Goal: Transaction & Acquisition: Purchase product/service

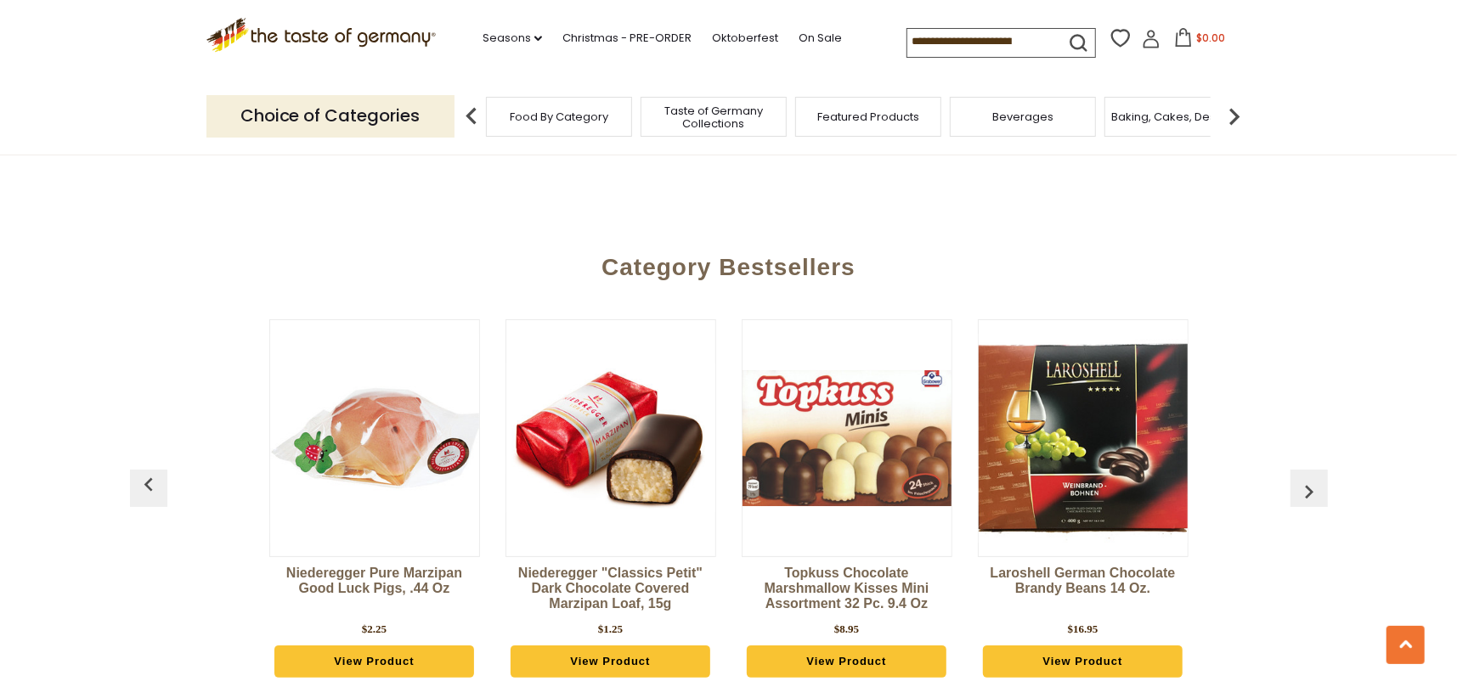
scroll to position [4530, 0]
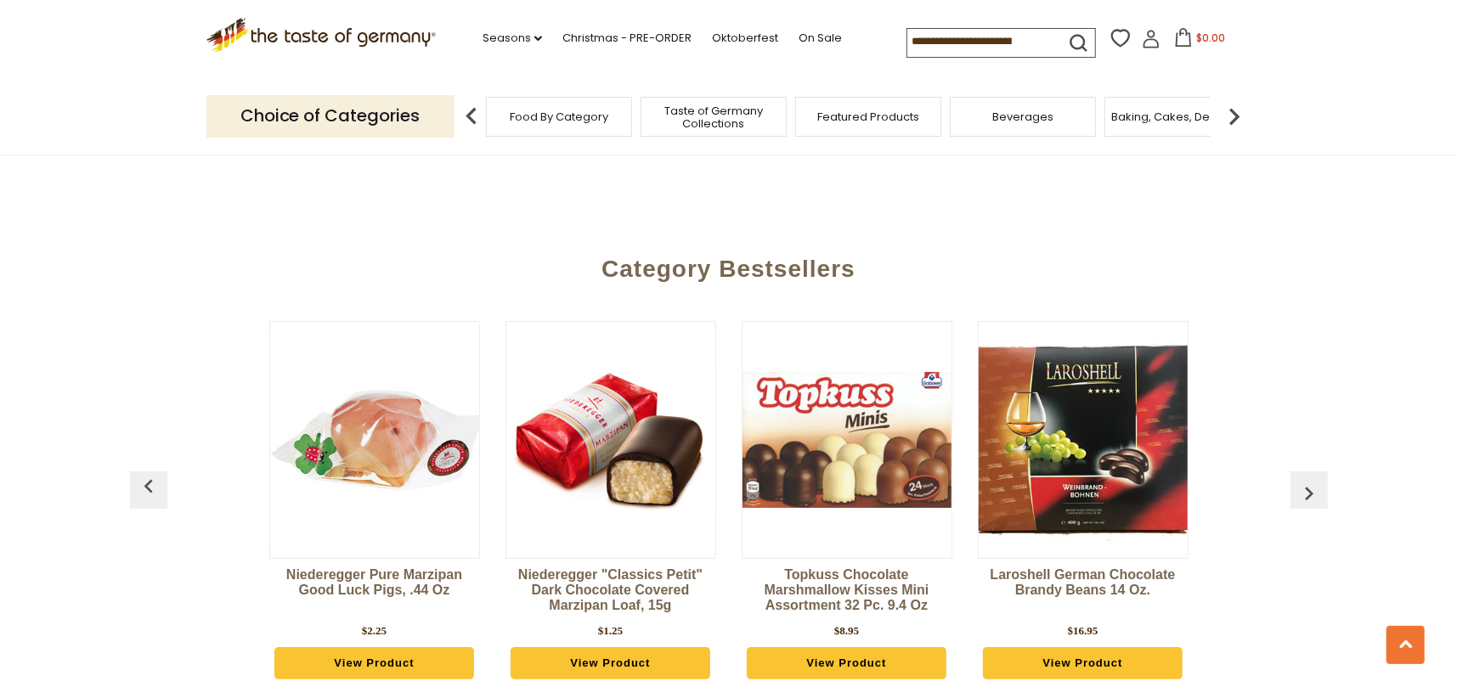
click at [1310, 480] on img "button" at bounding box center [1308, 493] width 27 height 27
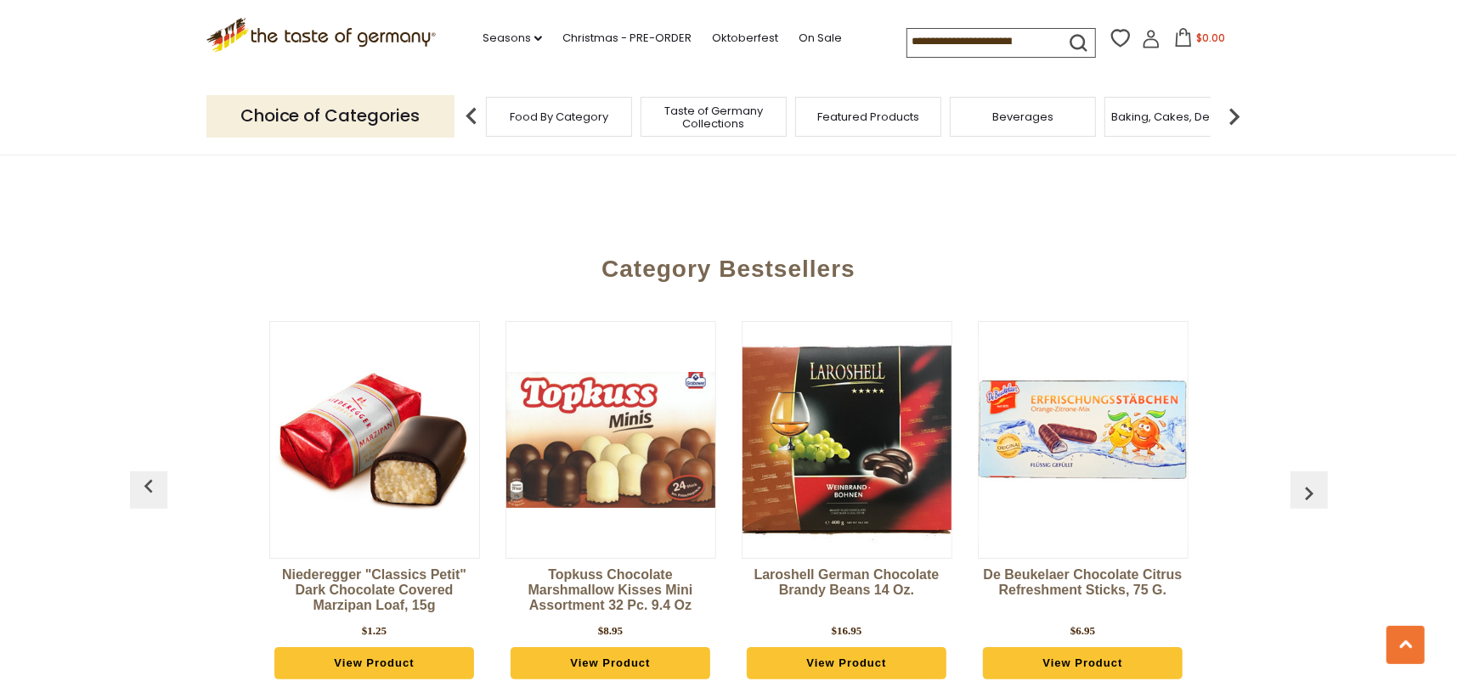
click at [1310, 480] on img "button" at bounding box center [1308, 493] width 27 height 27
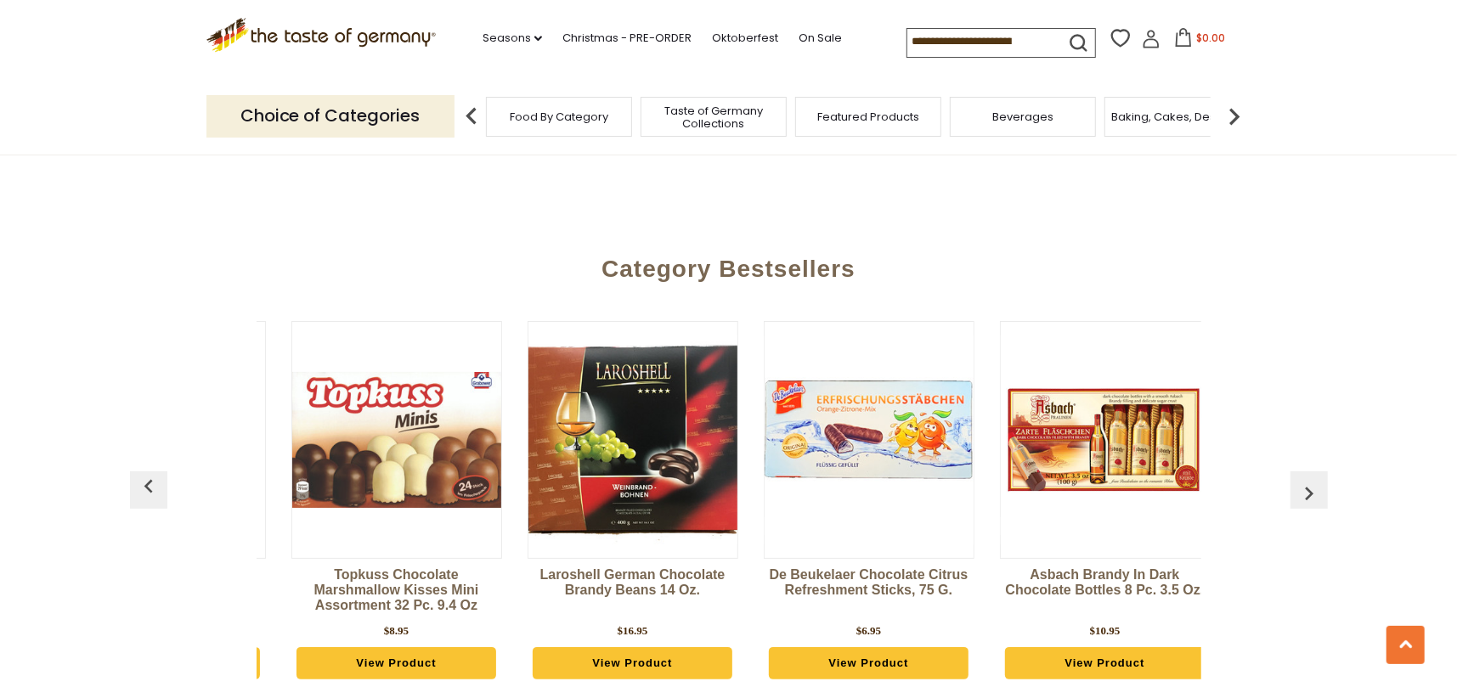
scroll to position [0, 472]
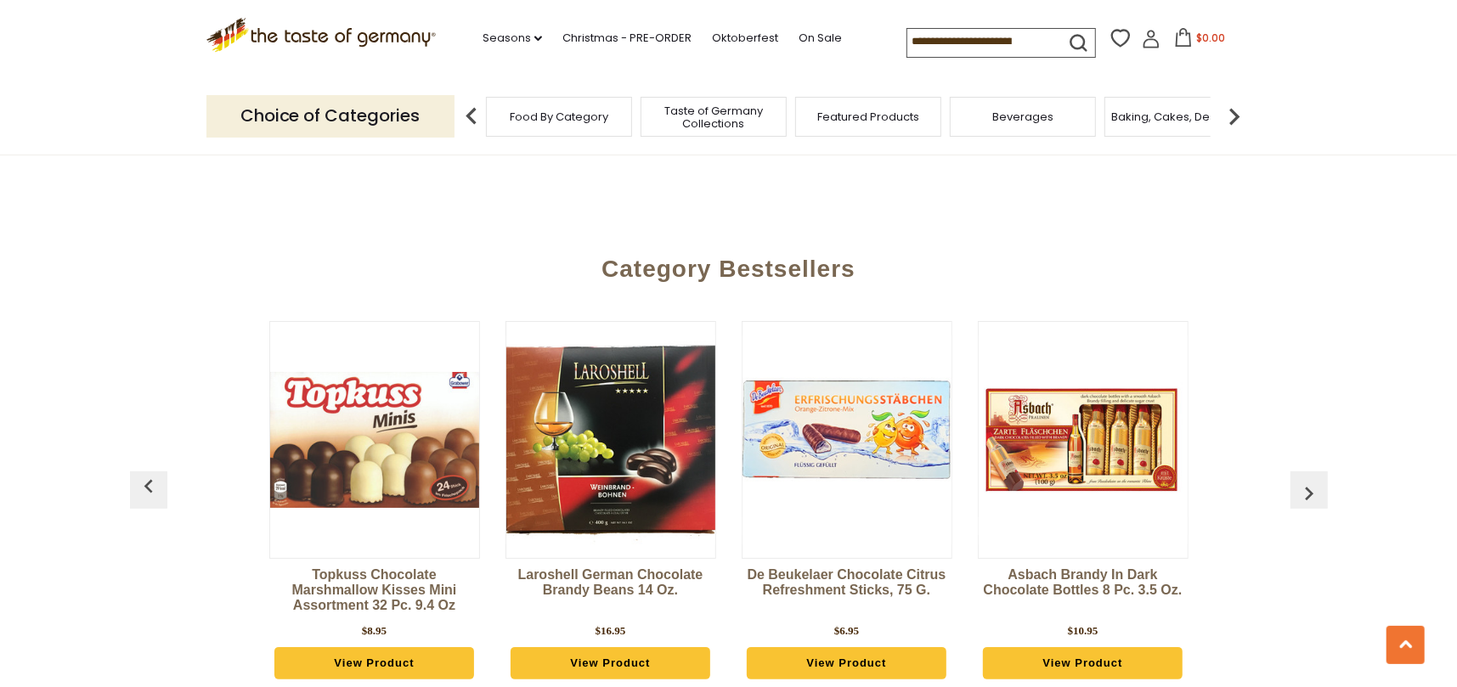
click at [1310, 480] on img "button" at bounding box center [1308, 493] width 27 height 27
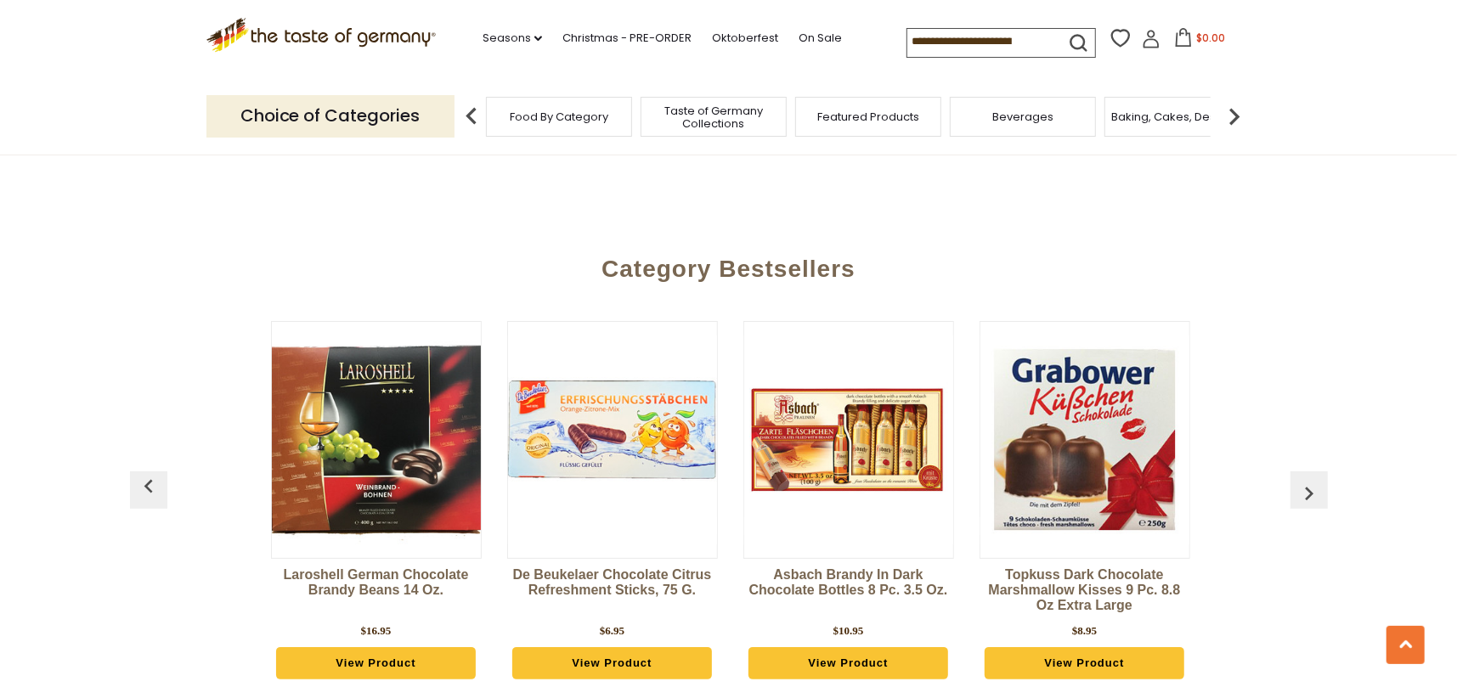
click at [1310, 480] on img "button" at bounding box center [1308, 493] width 27 height 27
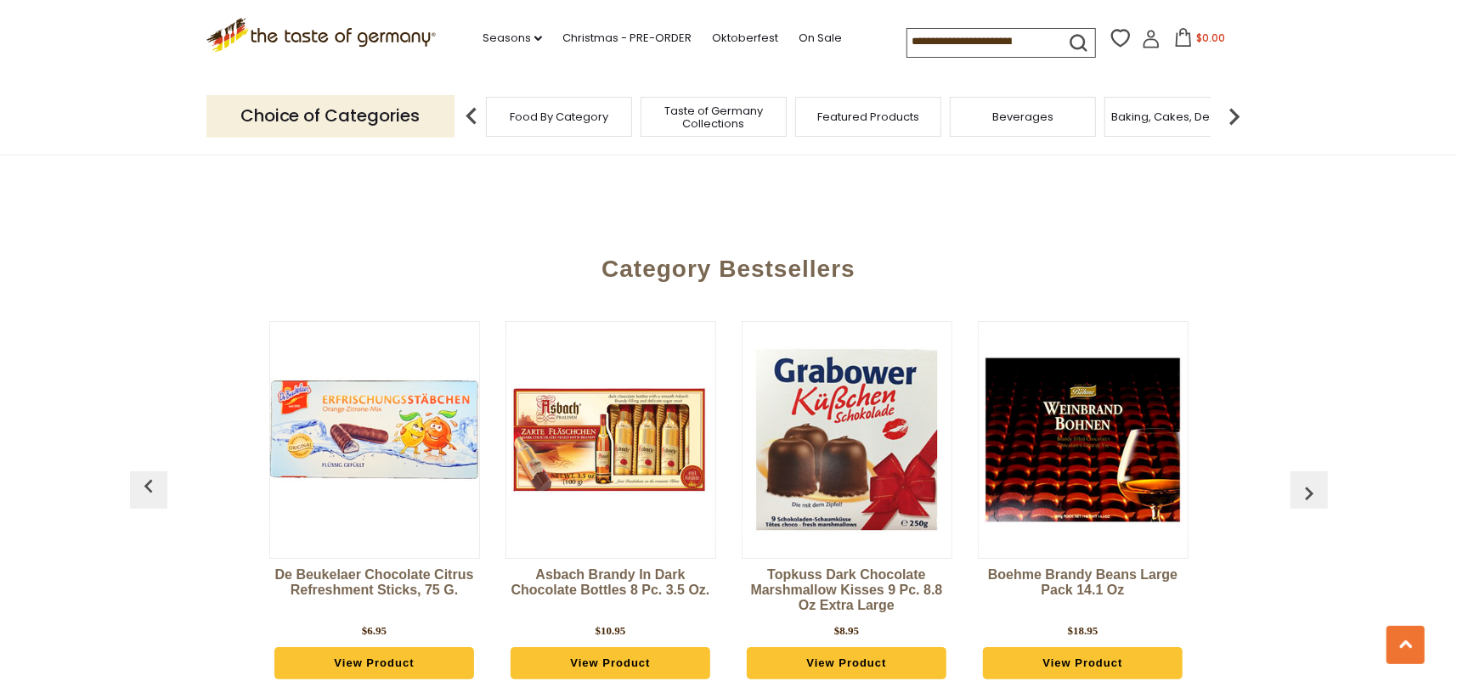
click at [1310, 480] on img "button" at bounding box center [1308, 493] width 27 height 27
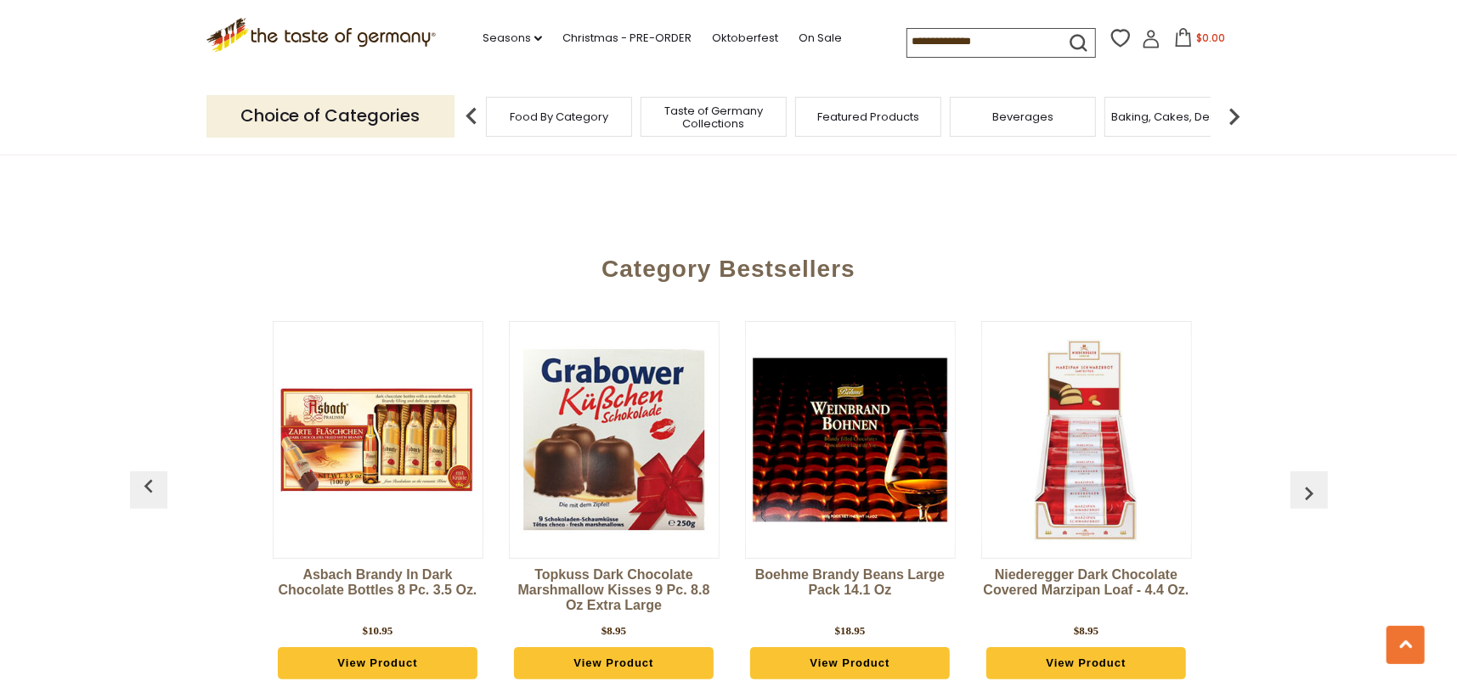
scroll to position [0, 1181]
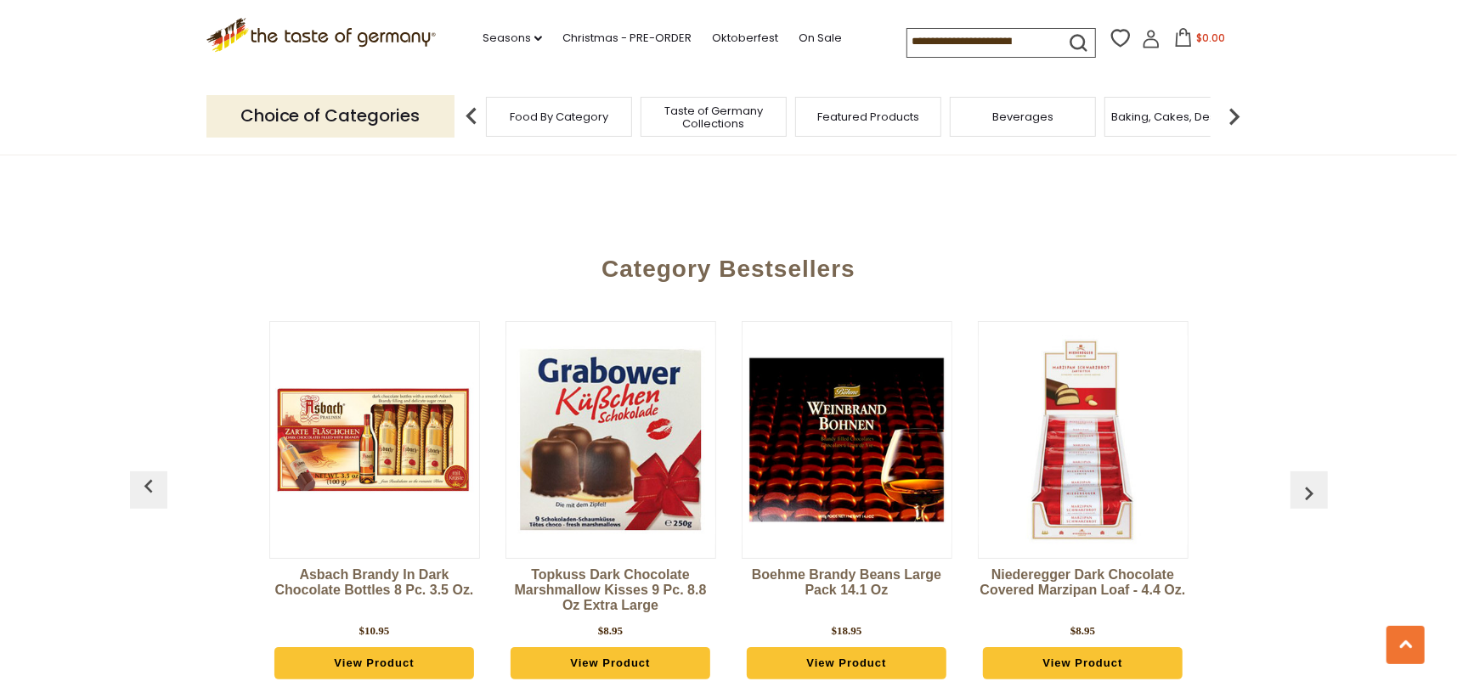
click at [1310, 480] on img "button" at bounding box center [1308, 493] width 27 height 27
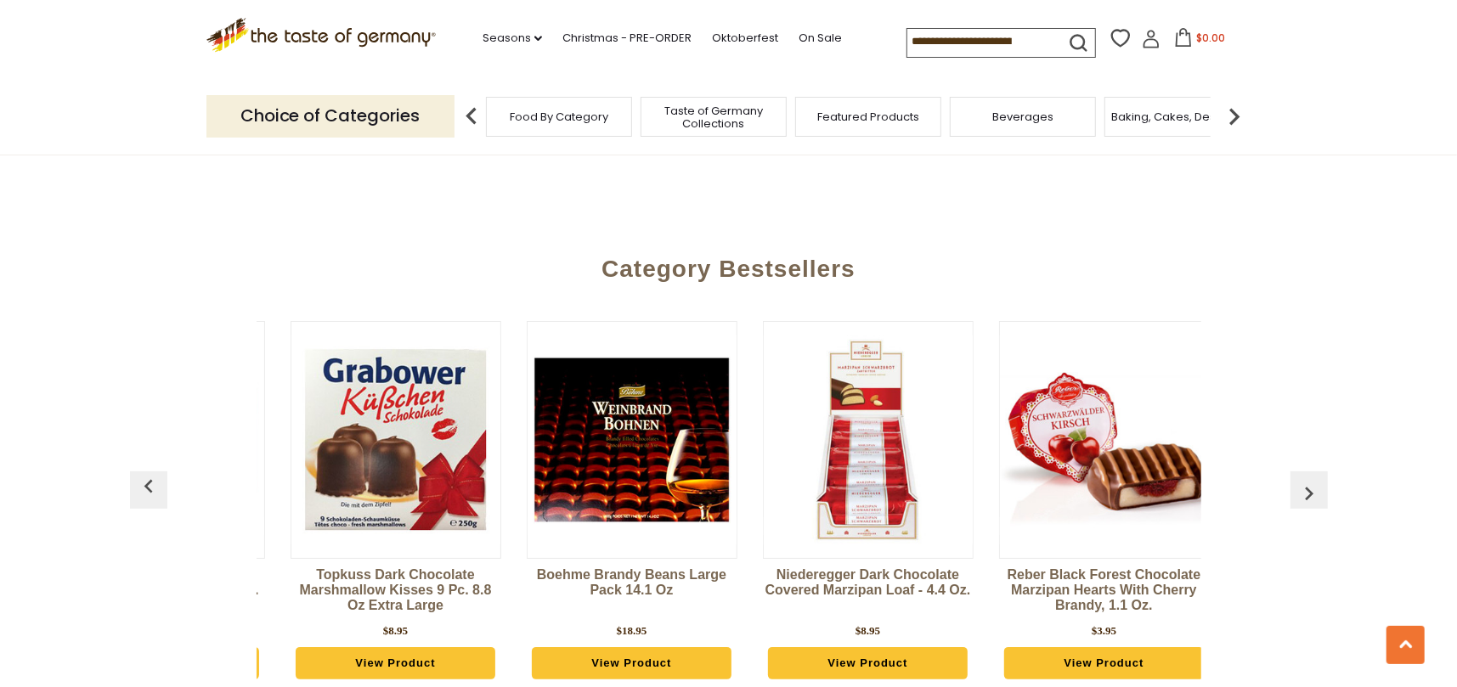
scroll to position [0, 1418]
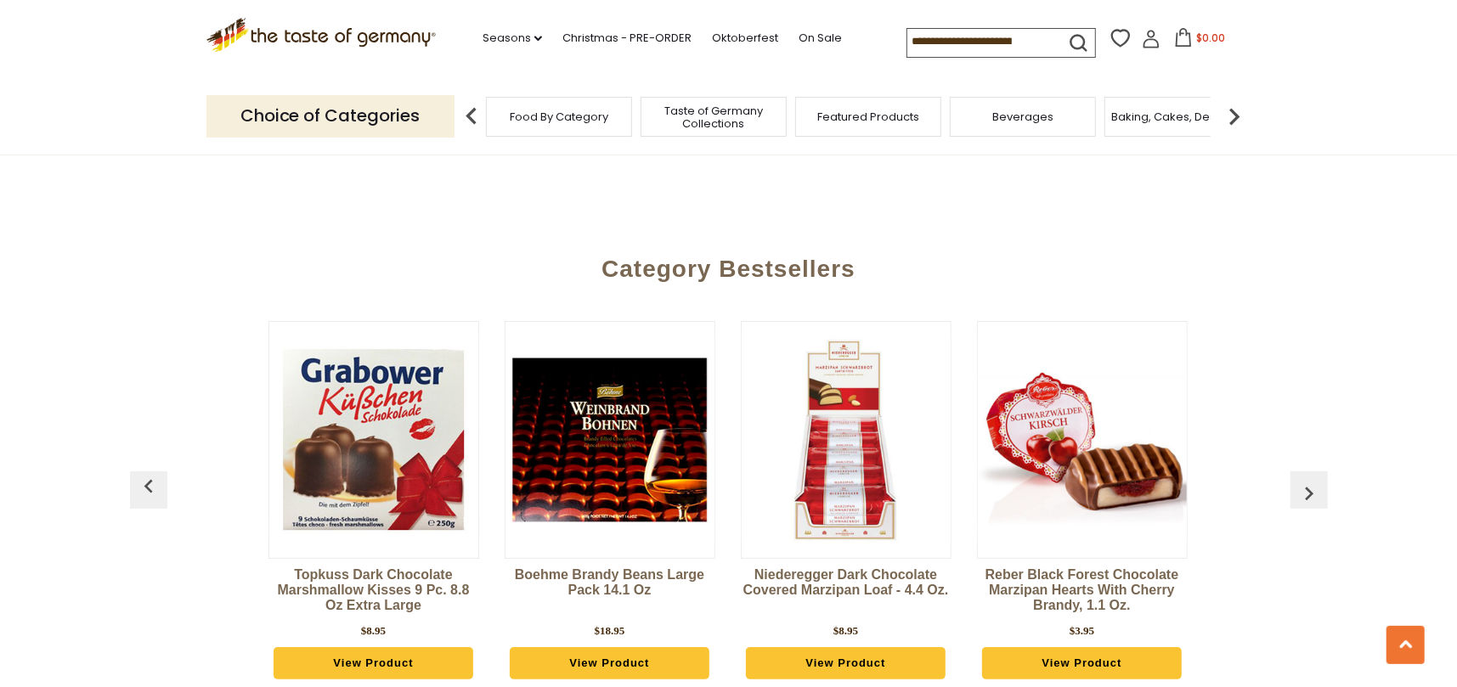
click at [1310, 480] on img "button" at bounding box center [1308, 493] width 27 height 27
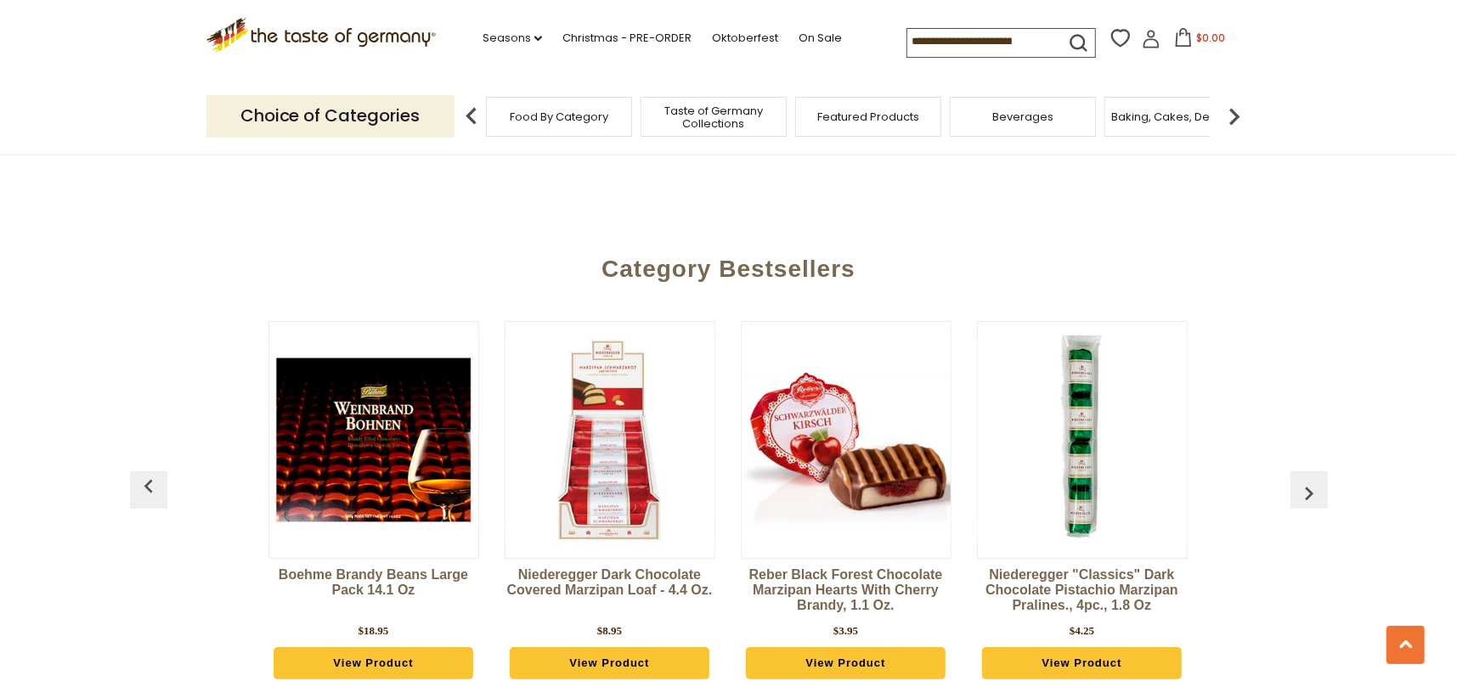
click at [1307, 480] on img "button" at bounding box center [1308, 493] width 27 height 27
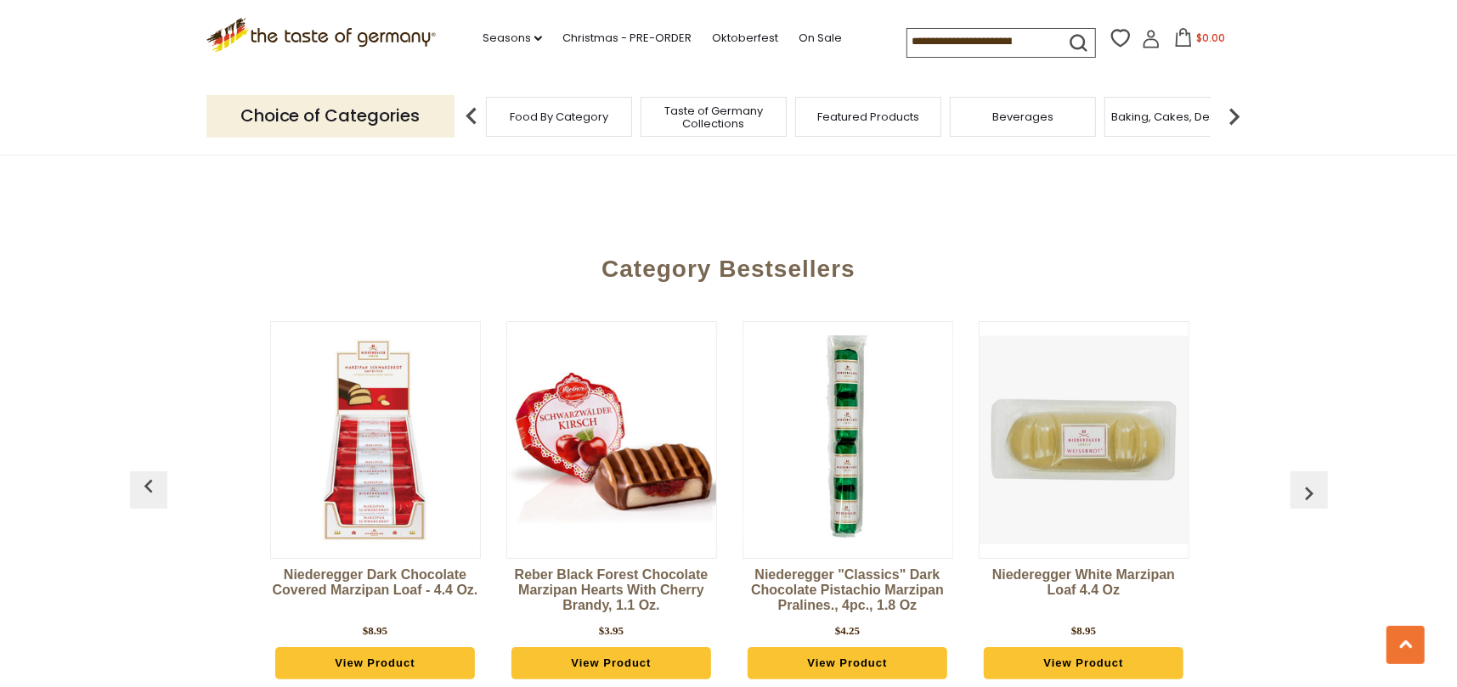
scroll to position [0, 1891]
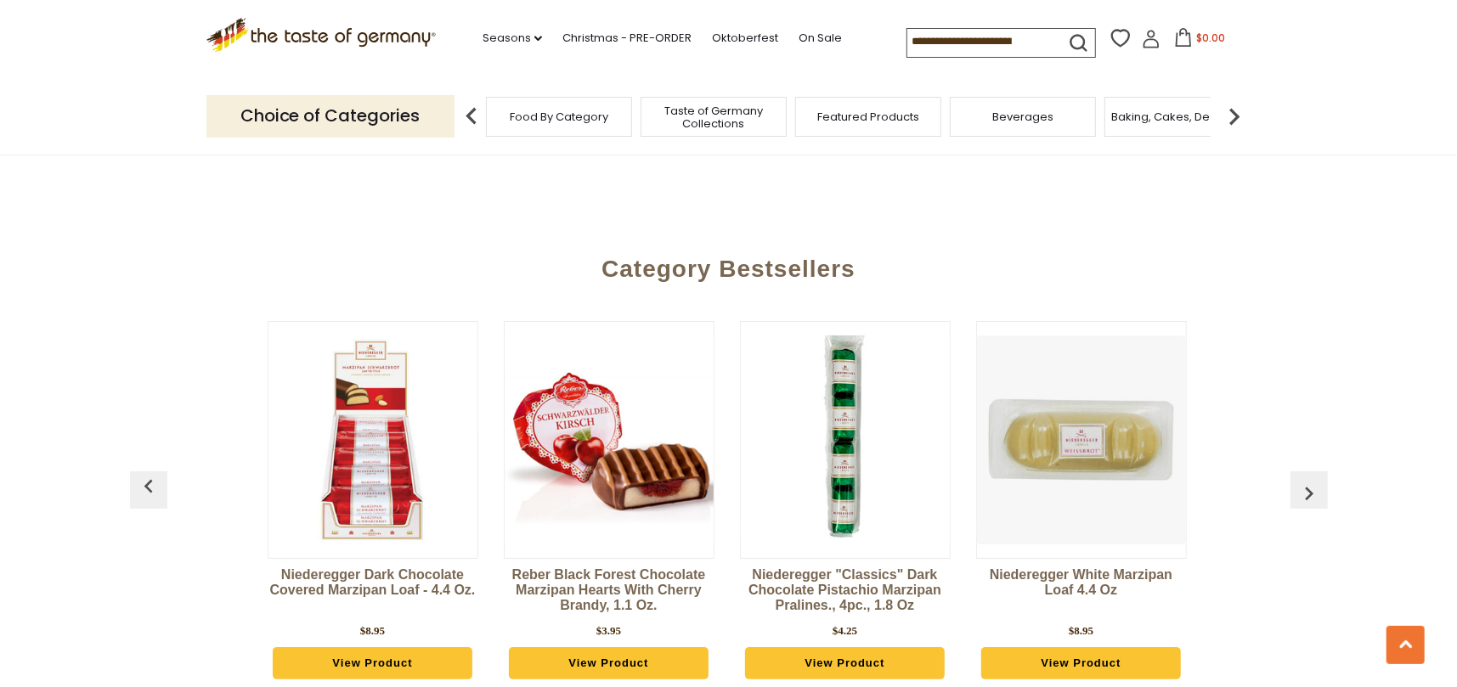
click at [1303, 480] on img "button" at bounding box center [1308, 493] width 27 height 27
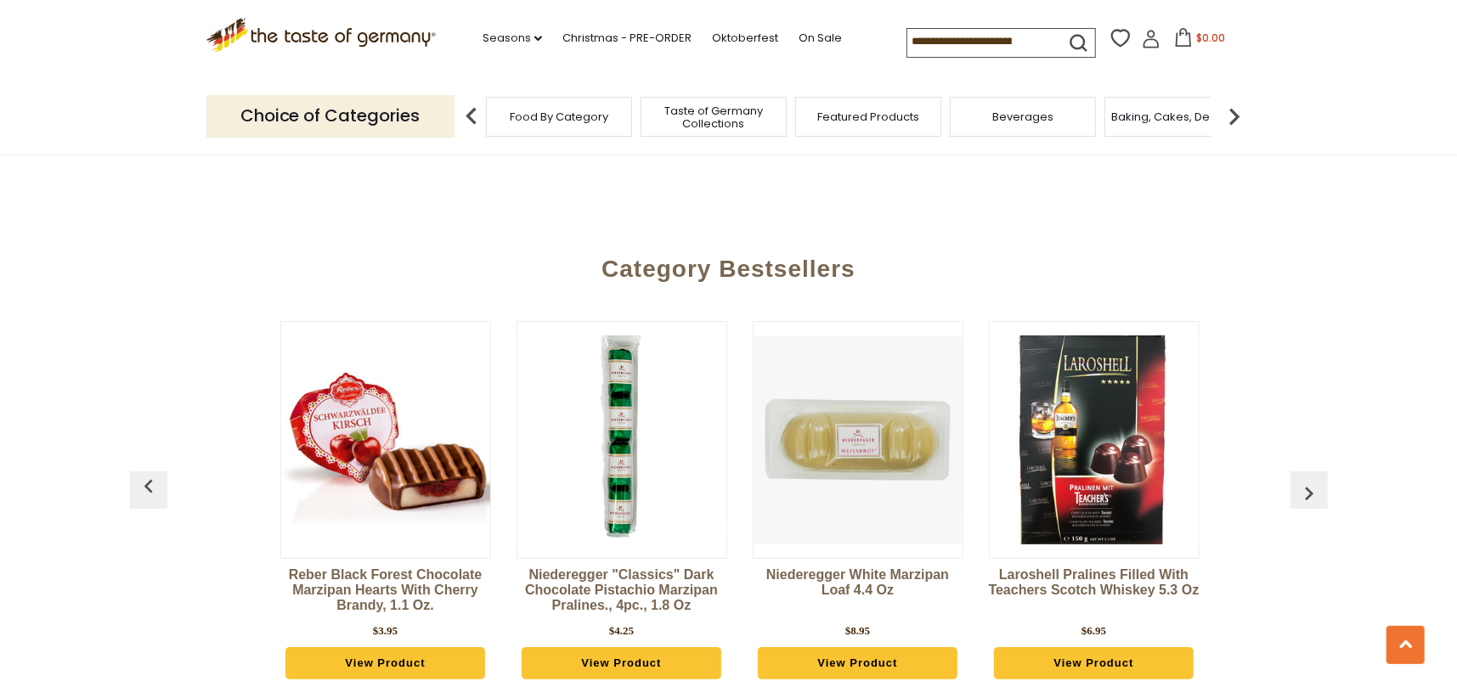
click at [1303, 480] on img "button" at bounding box center [1308, 493] width 27 height 27
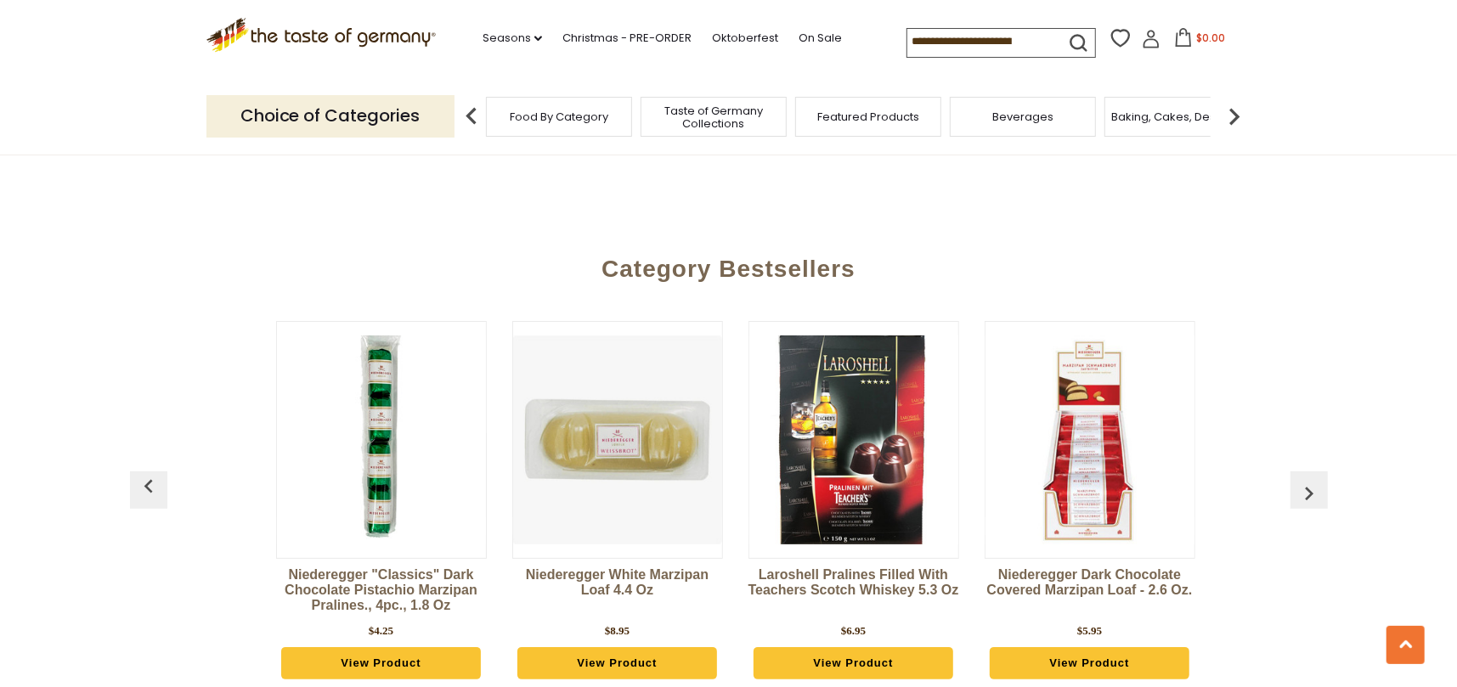
click at [1304, 480] on img "button" at bounding box center [1308, 493] width 27 height 27
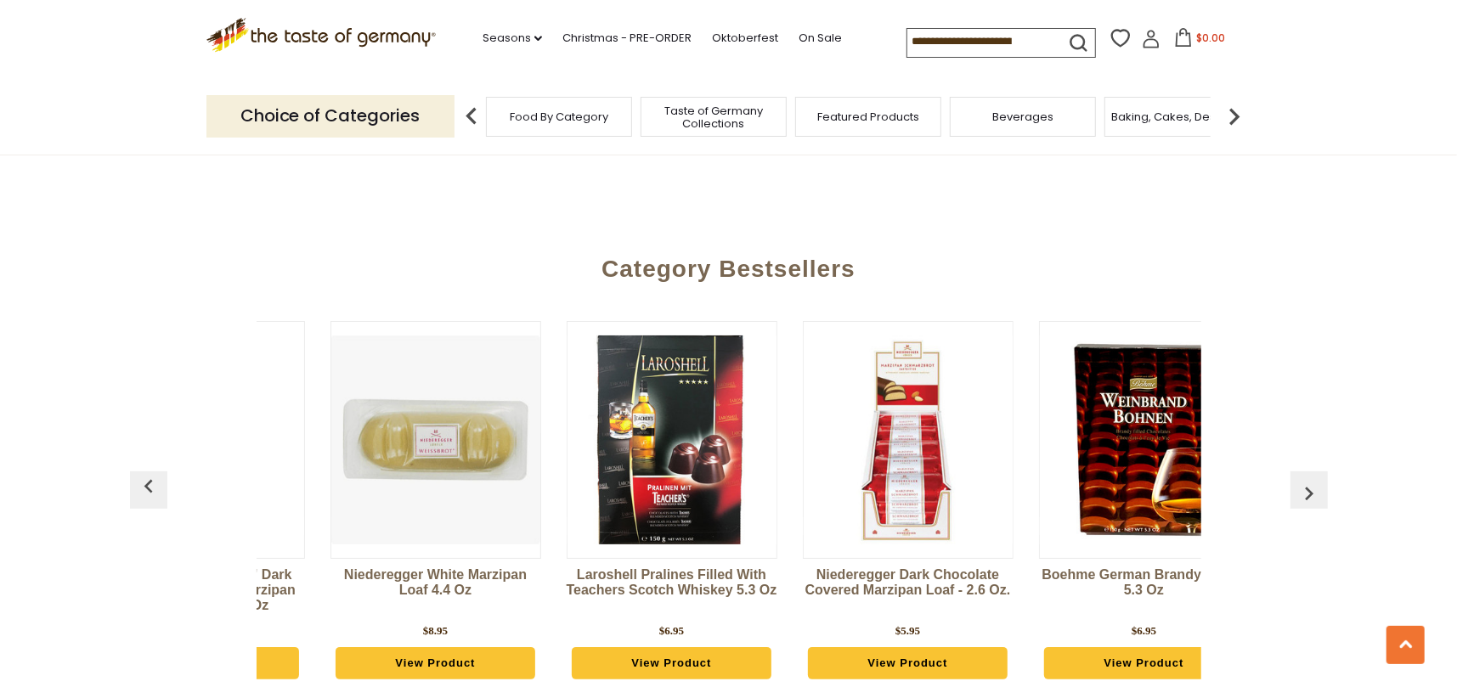
click at [1304, 480] on img "button" at bounding box center [1308, 493] width 27 height 27
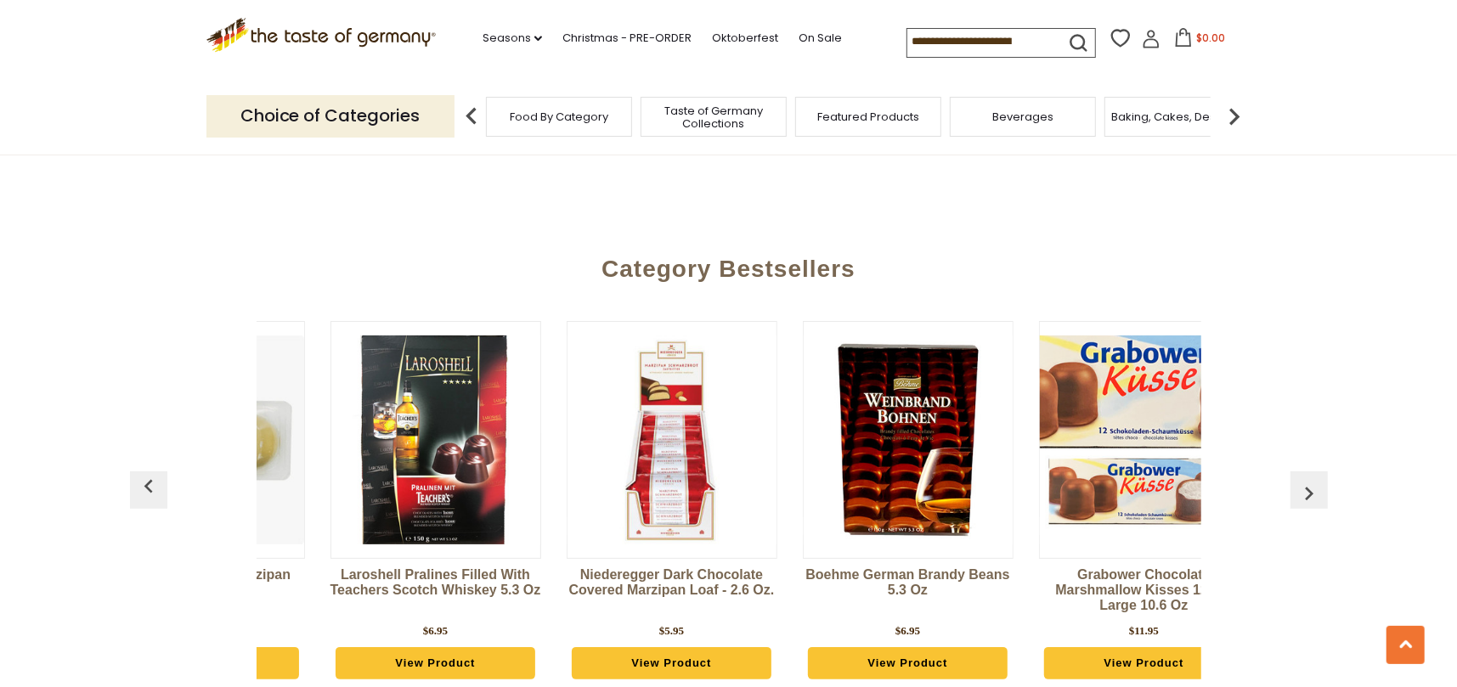
scroll to position [0, 2792]
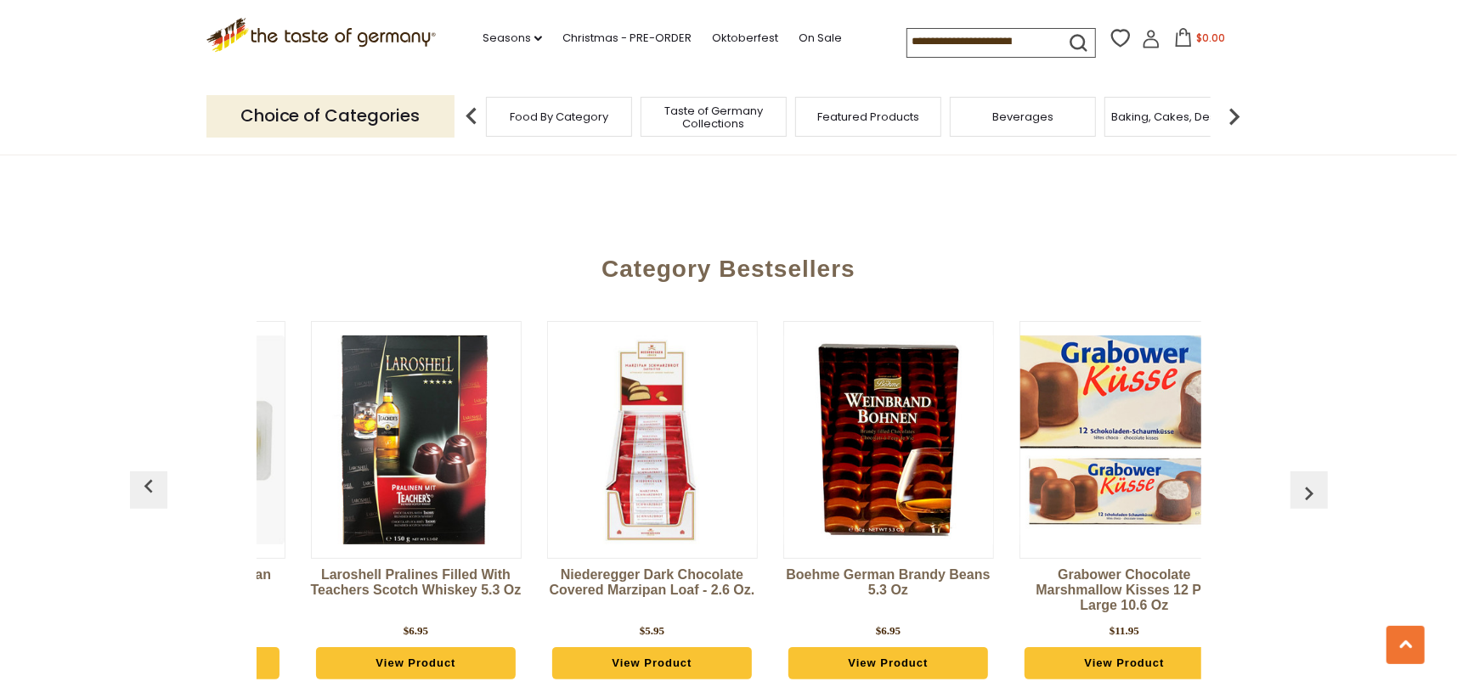
click at [161, 473] on img "button" at bounding box center [148, 486] width 27 height 27
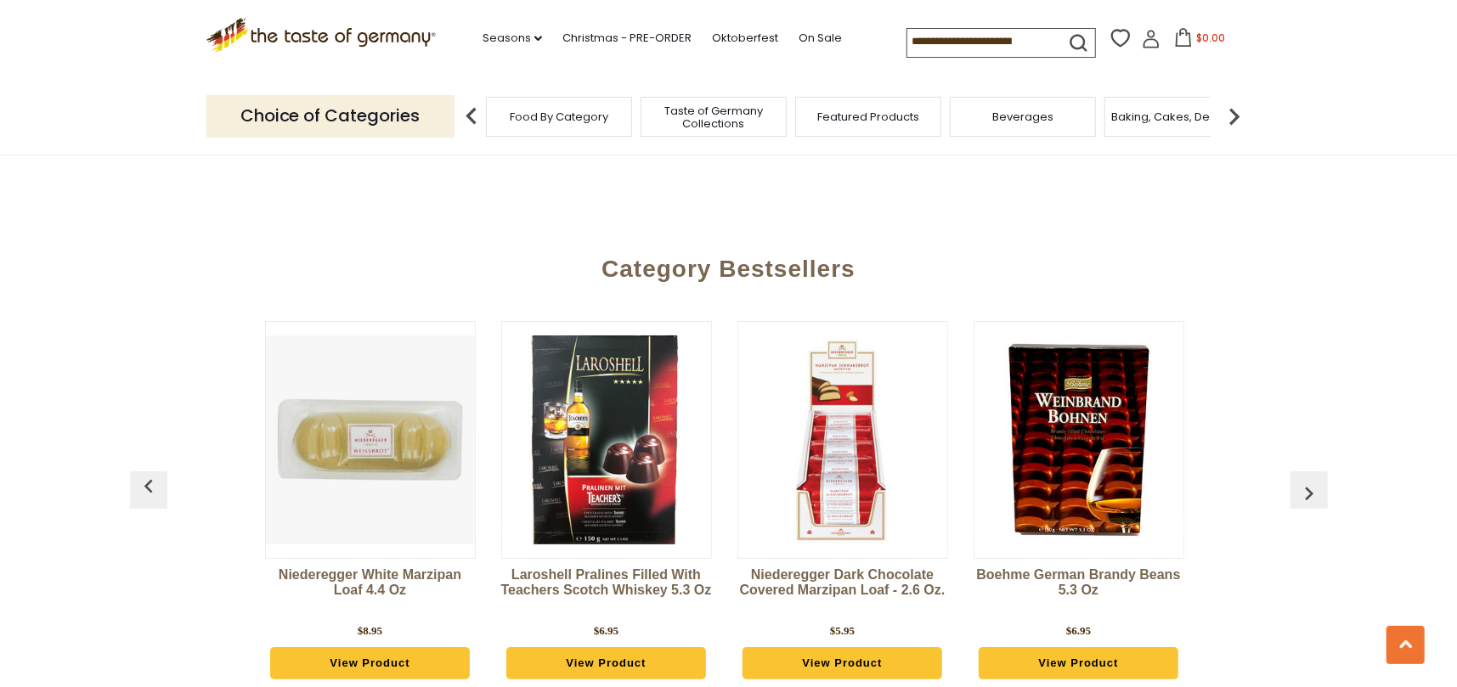
click at [163, 471] on button "button" at bounding box center [148, 489] width 37 height 37
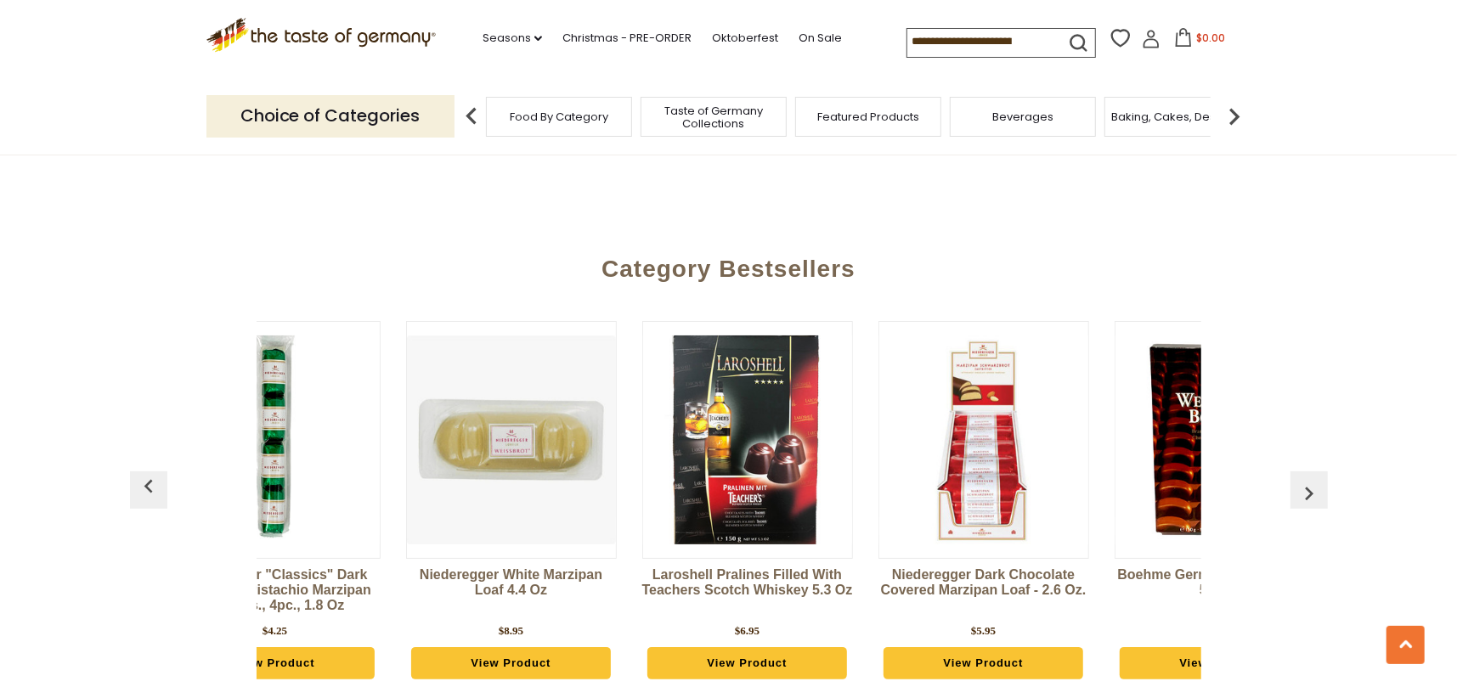
click at [163, 471] on button "button" at bounding box center [148, 489] width 37 height 37
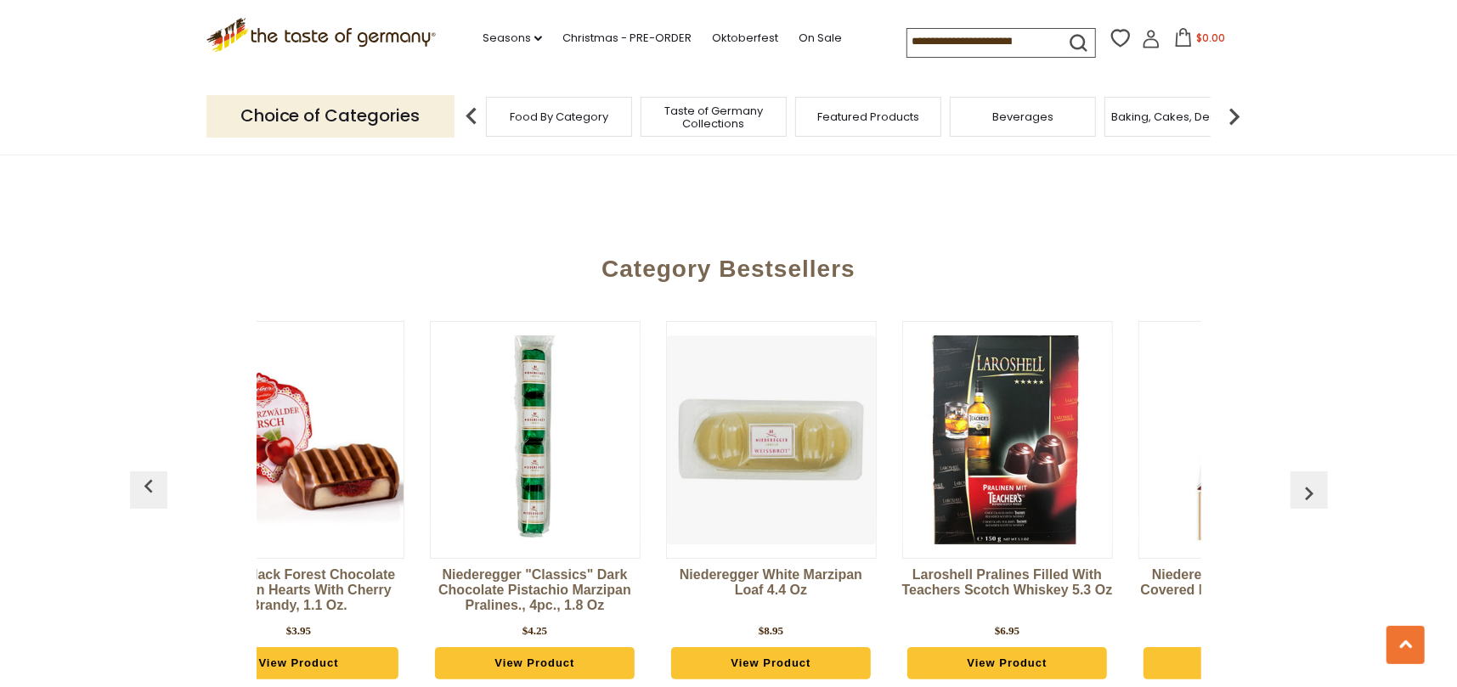
click at [163, 471] on button "button" at bounding box center [148, 489] width 37 height 37
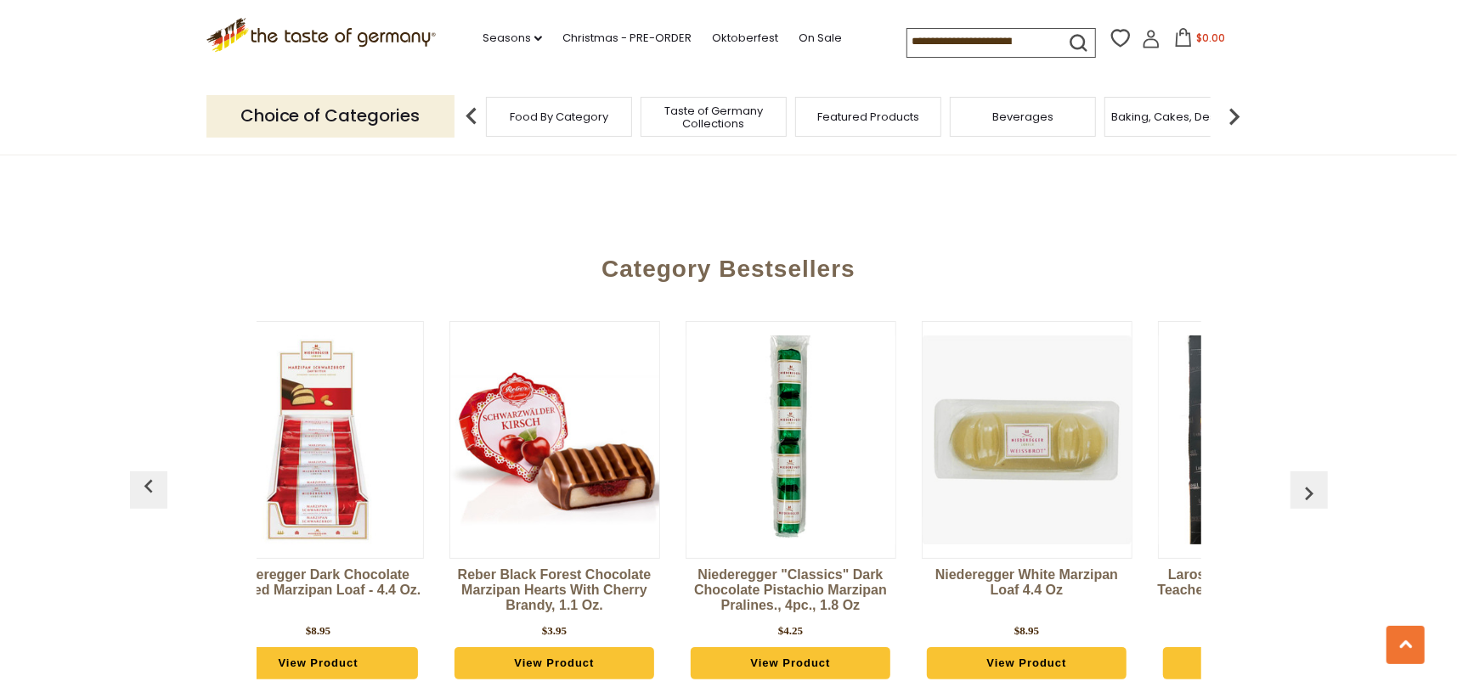
scroll to position [0, 1943]
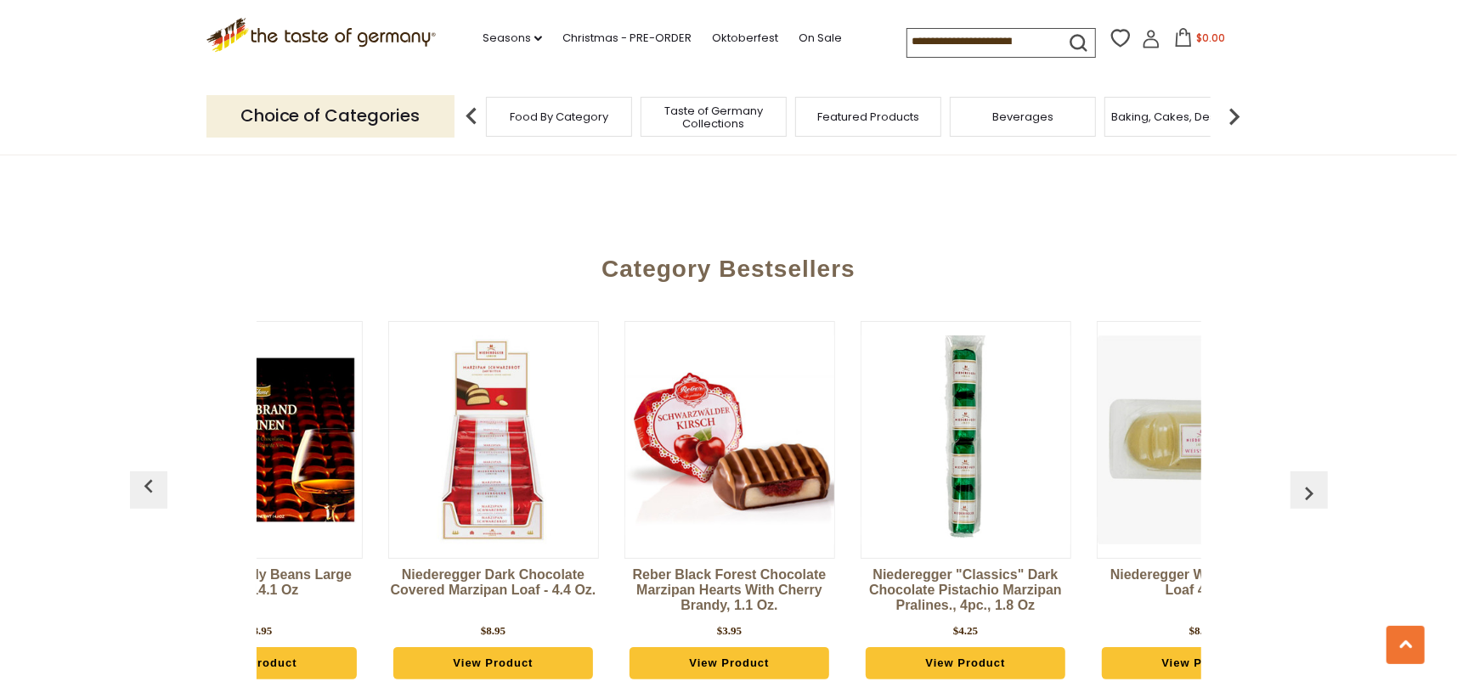
click at [624, 535] on div at bounding box center [729, 440] width 211 height 238
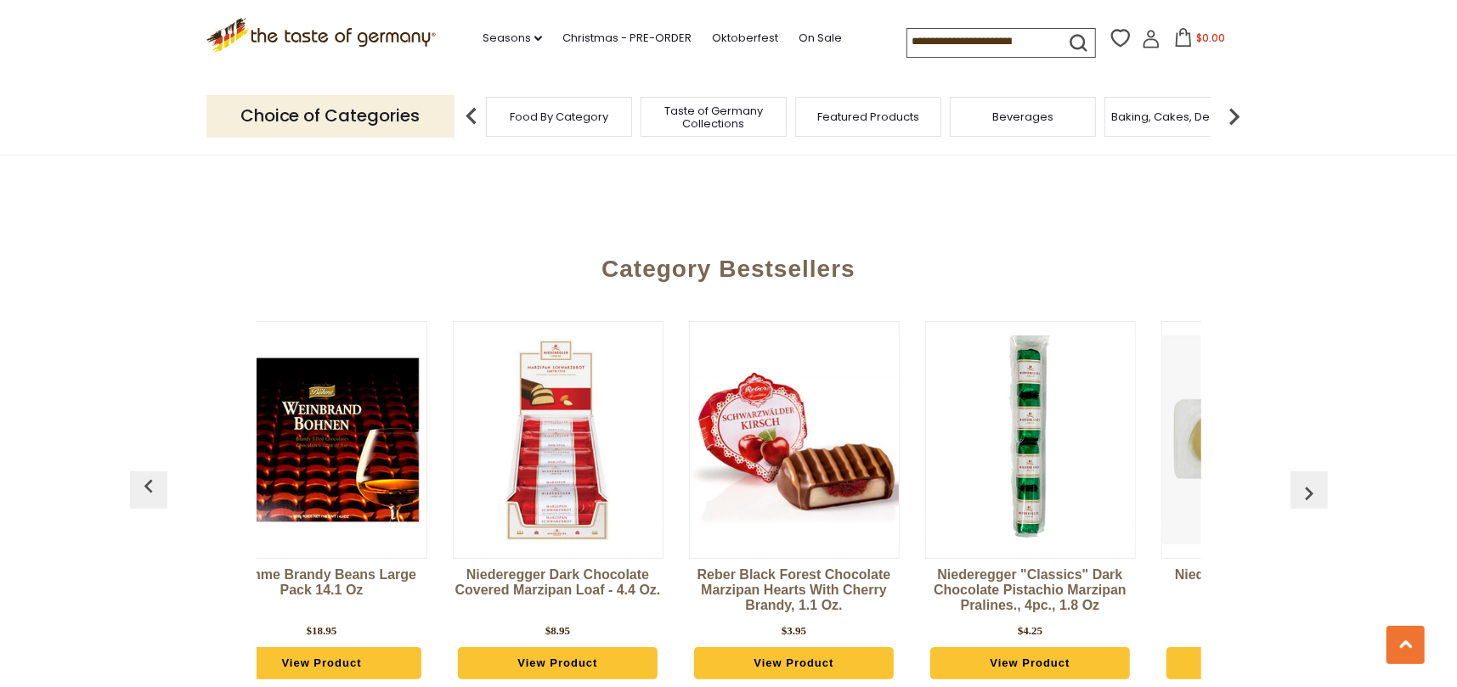
click at [736, 567] on link "Reber Black Forest Chocolate Marzipan Hearts with Cherry Brandy, 1.1 oz." at bounding box center [794, 592] width 211 height 51
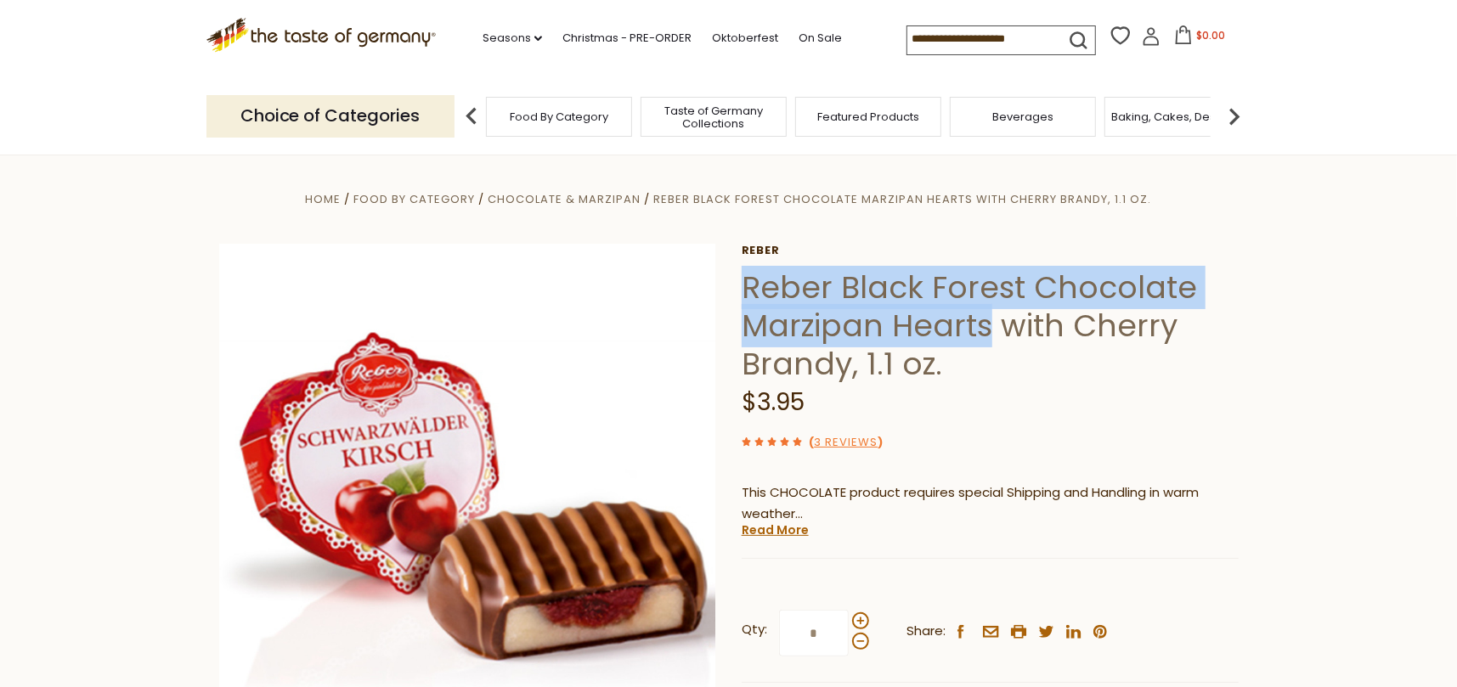
drag, startPoint x: 741, startPoint y: 288, endPoint x: 989, endPoint y: 324, distance: 251.4
click at [989, 324] on h1 "Reber Black Forest Chocolate Marzipan Hearts with Cherry Brandy, 1.1 oz." at bounding box center [989, 325] width 497 height 115
copy h1 "Reber Black Forest Chocolate Marzipan Hearts"
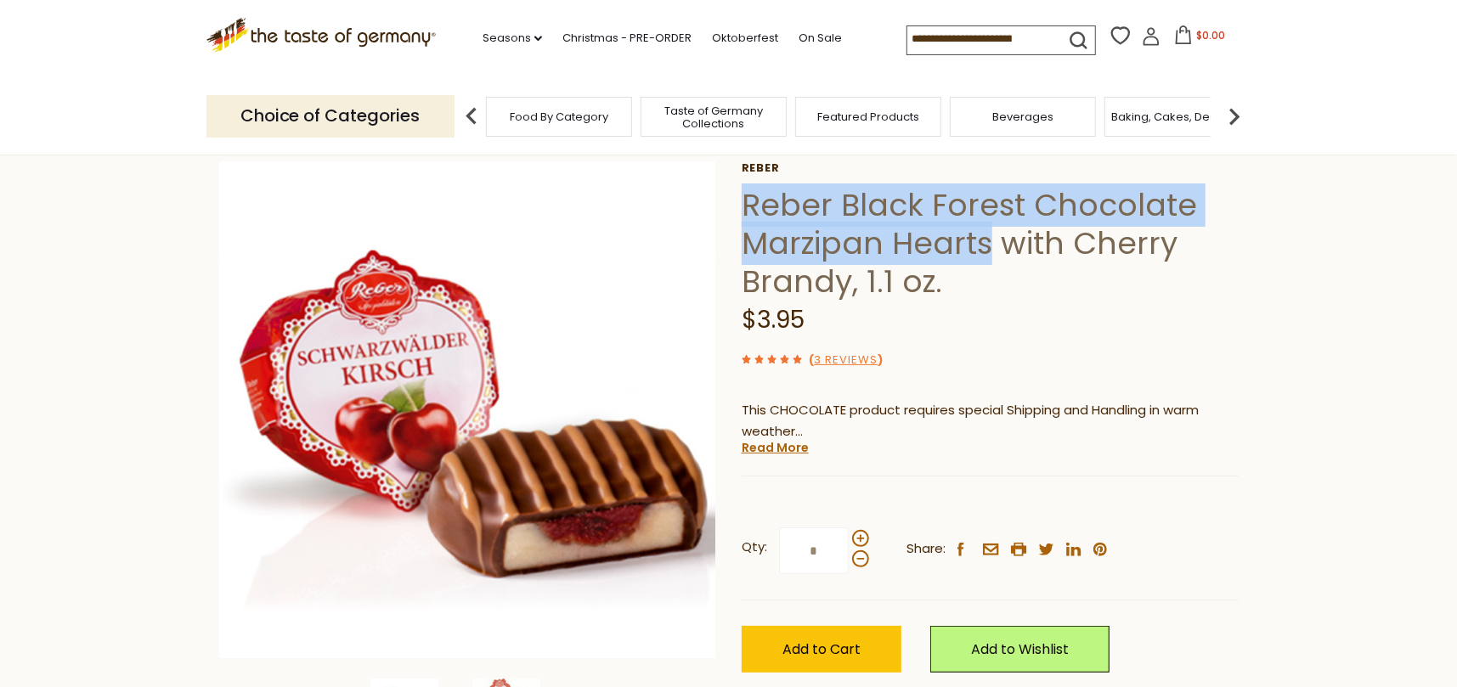
scroll to position [85, 0]
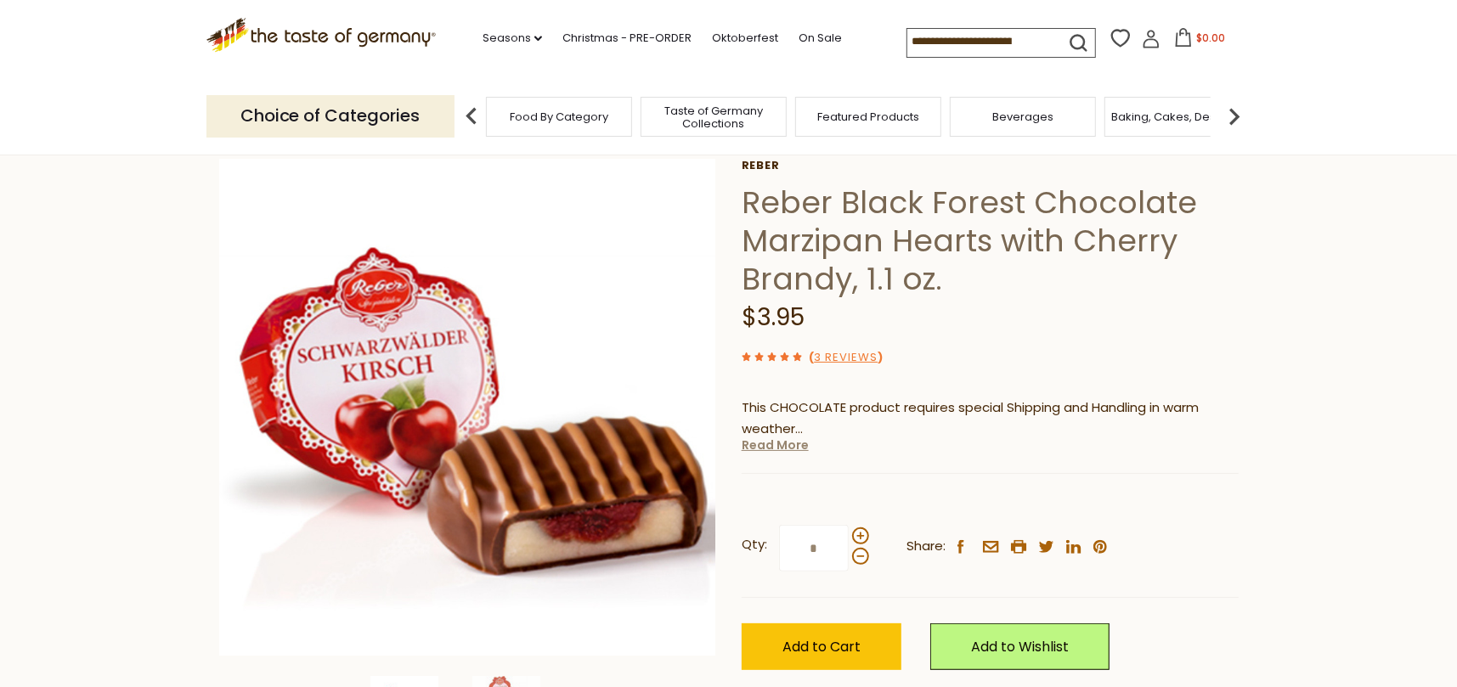
click at [793, 444] on link "Read More" at bounding box center [774, 445] width 67 height 17
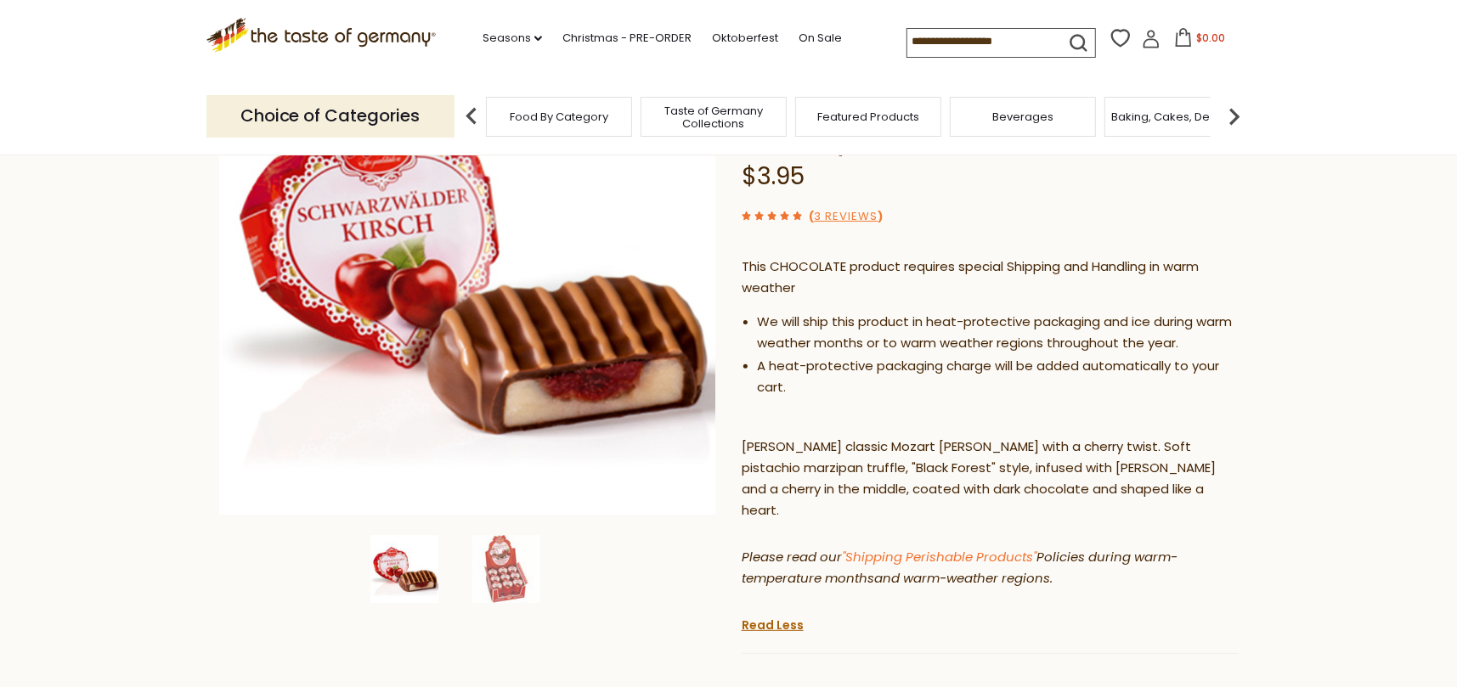
scroll to position [255, 0]
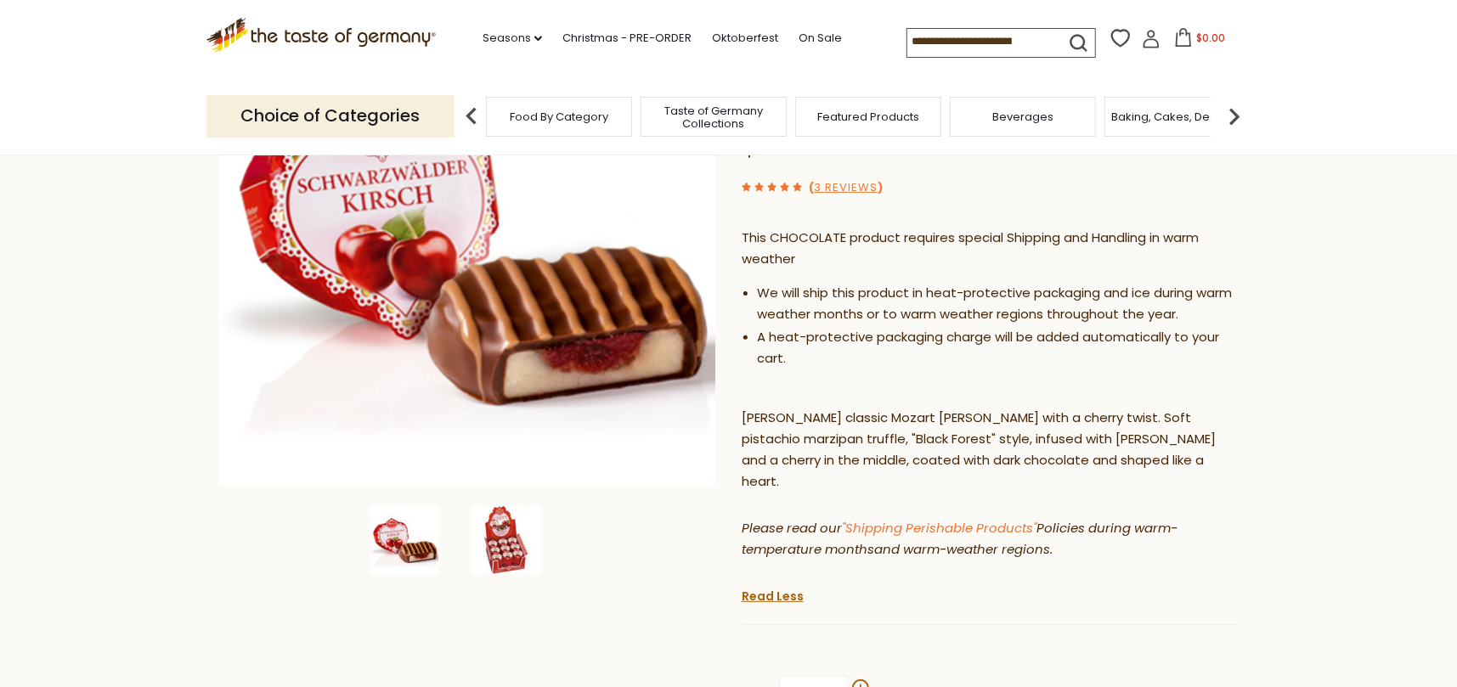
click at [510, 546] on img at bounding box center [506, 540] width 68 height 68
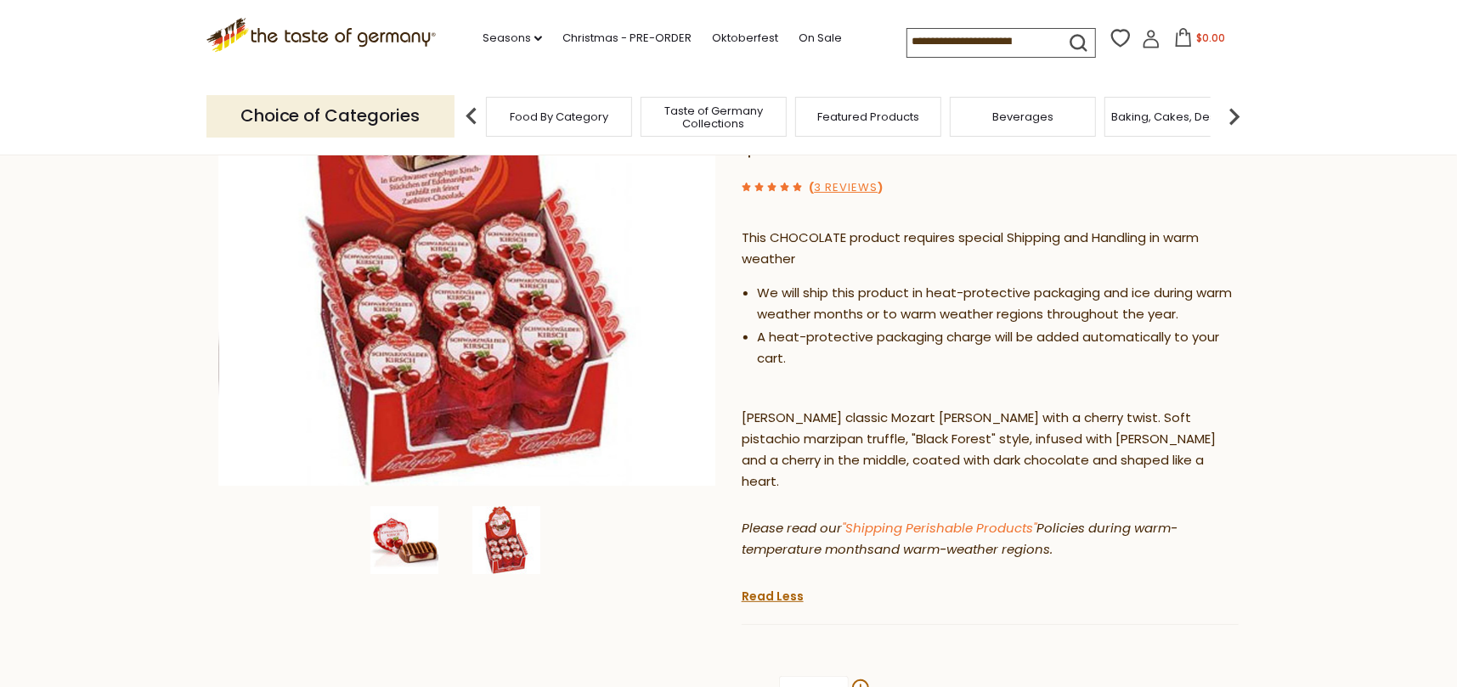
click at [414, 550] on img at bounding box center [404, 540] width 68 height 68
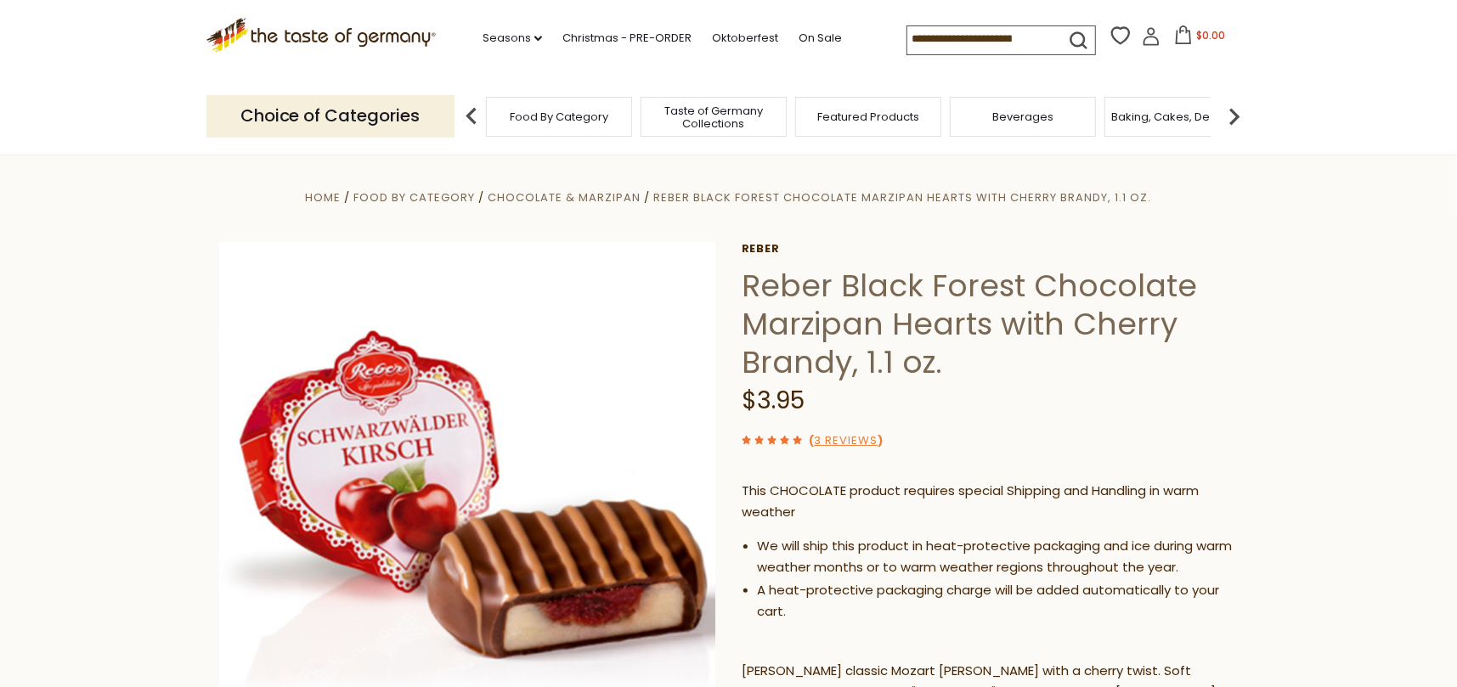
scroll to position [0, 0]
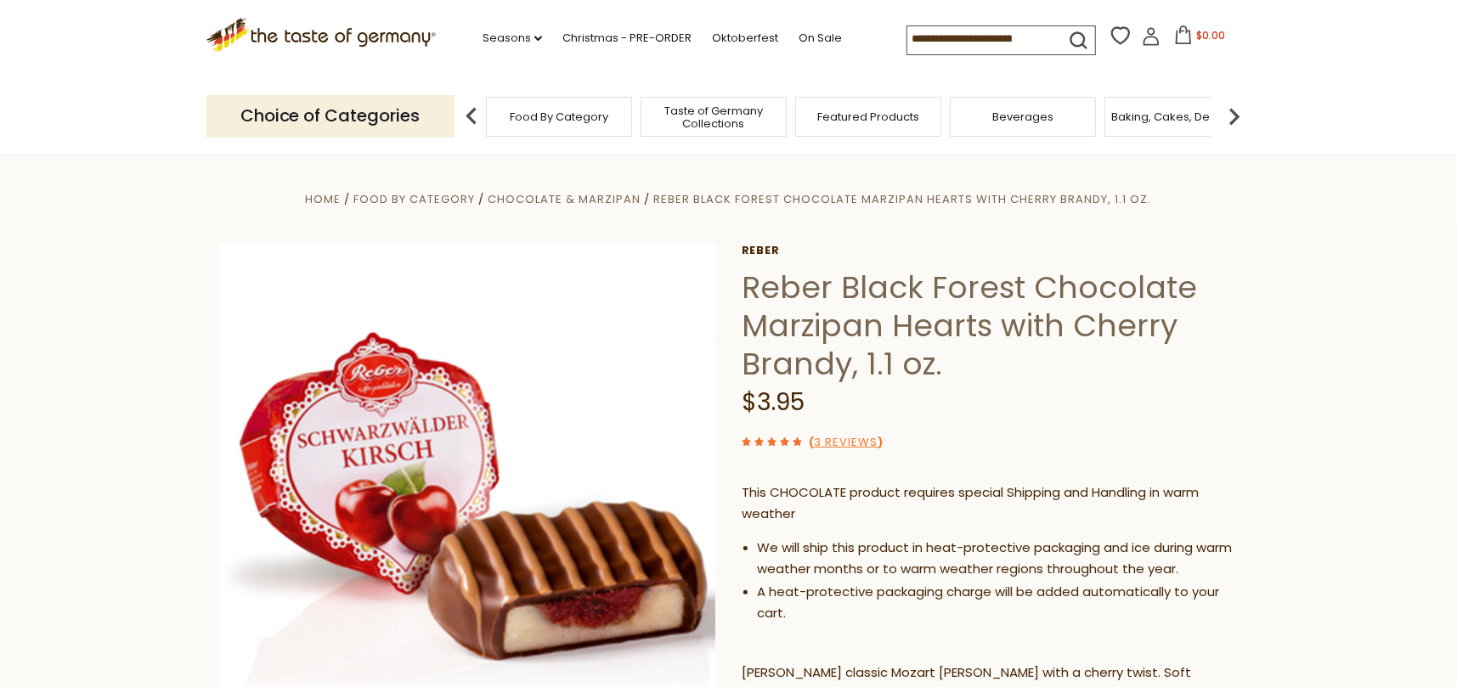
click at [683, 131] on div "Taste of Germany Collections" at bounding box center [713, 117] width 146 height 40
click at [731, 132] on div "Taste of Germany Collections" at bounding box center [705, 117] width 146 height 40
click at [730, 130] on div "Taste of Germany Collections" at bounding box center [705, 117] width 146 height 40
click at [730, 131] on div "Taste of Germany Collections" at bounding box center [705, 117] width 146 height 40
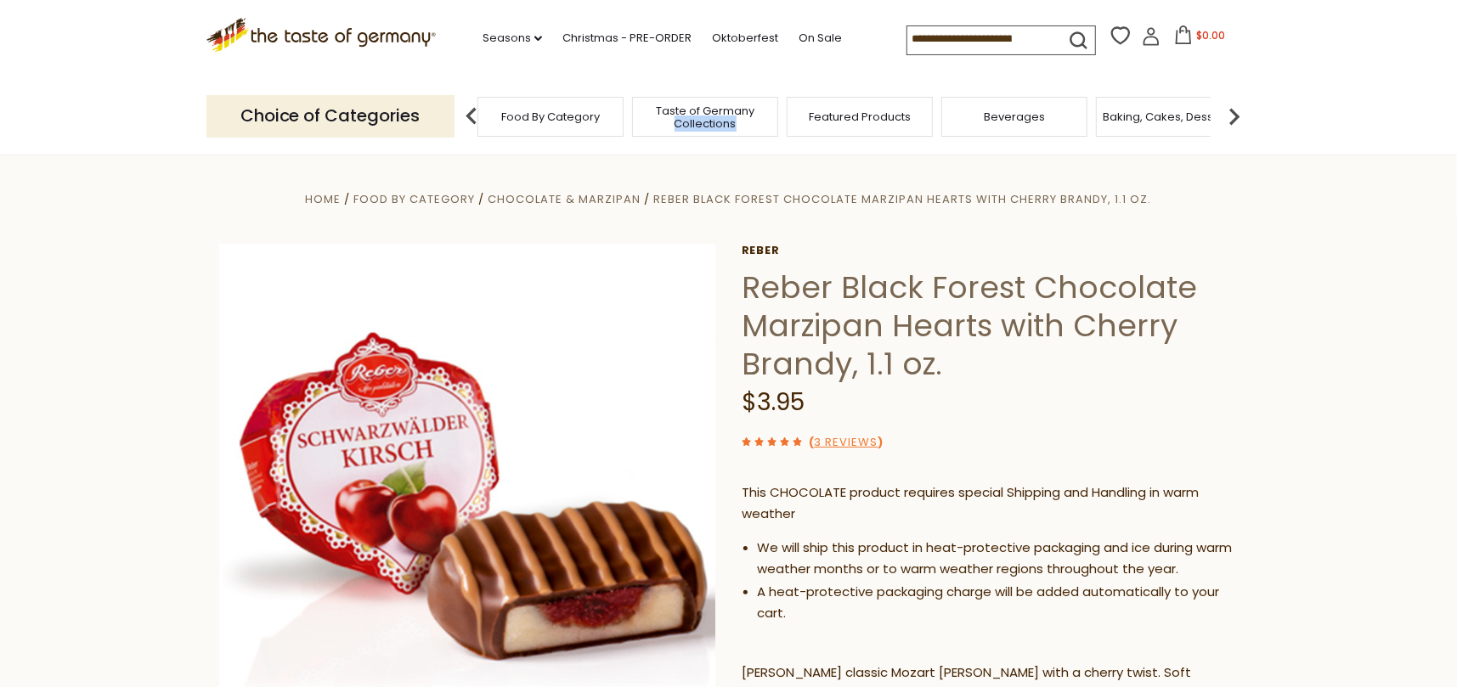
click at [731, 131] on div "Taste of Germany Collections" at bounding box center [705, 117] width 146 height 40
click at [617, 138] on div "Choice of Categories Food By Category Taste of Germany Collections Featured Pro…" at bounding box center [728, 116] width 1045 height 76
click at [406, 36] on icon at bounding box center [321, 32] width 230 height 29
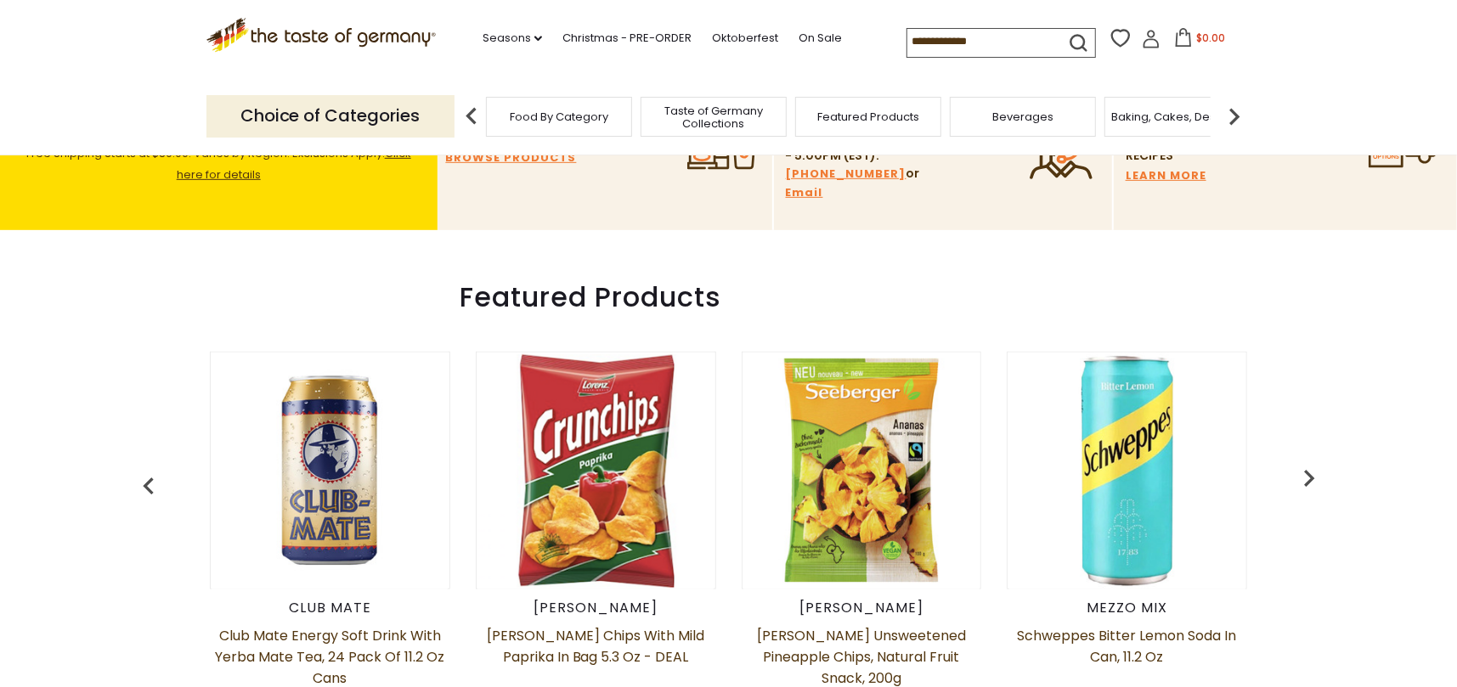
scroll to position [595, 0]
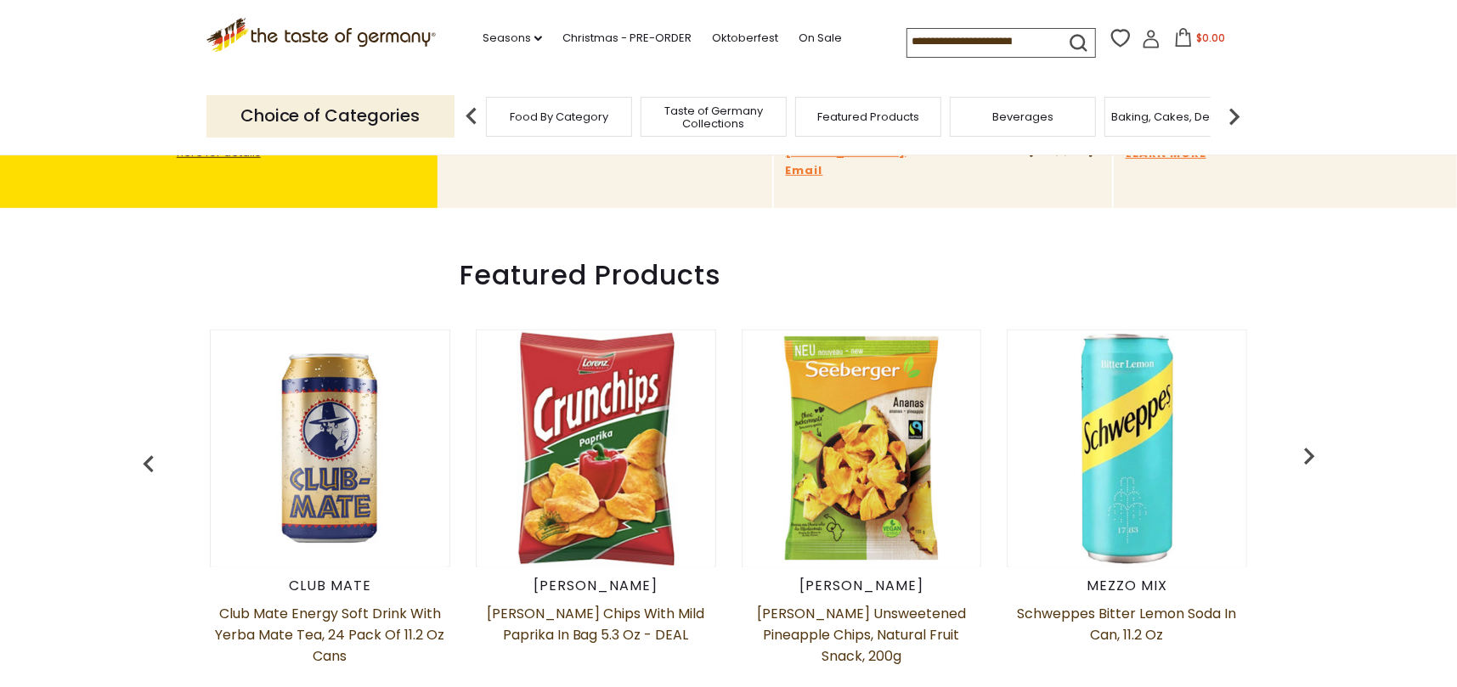
click at [1232, 116] on img at bounding box center [1234, 116] width 34 height 34
click at [1230, 116] on img at bounding box center [1234, 116] width 34 height 34
click at [587, 130] on div "Candy" at bounding box center [586, 117] width 146 height 40
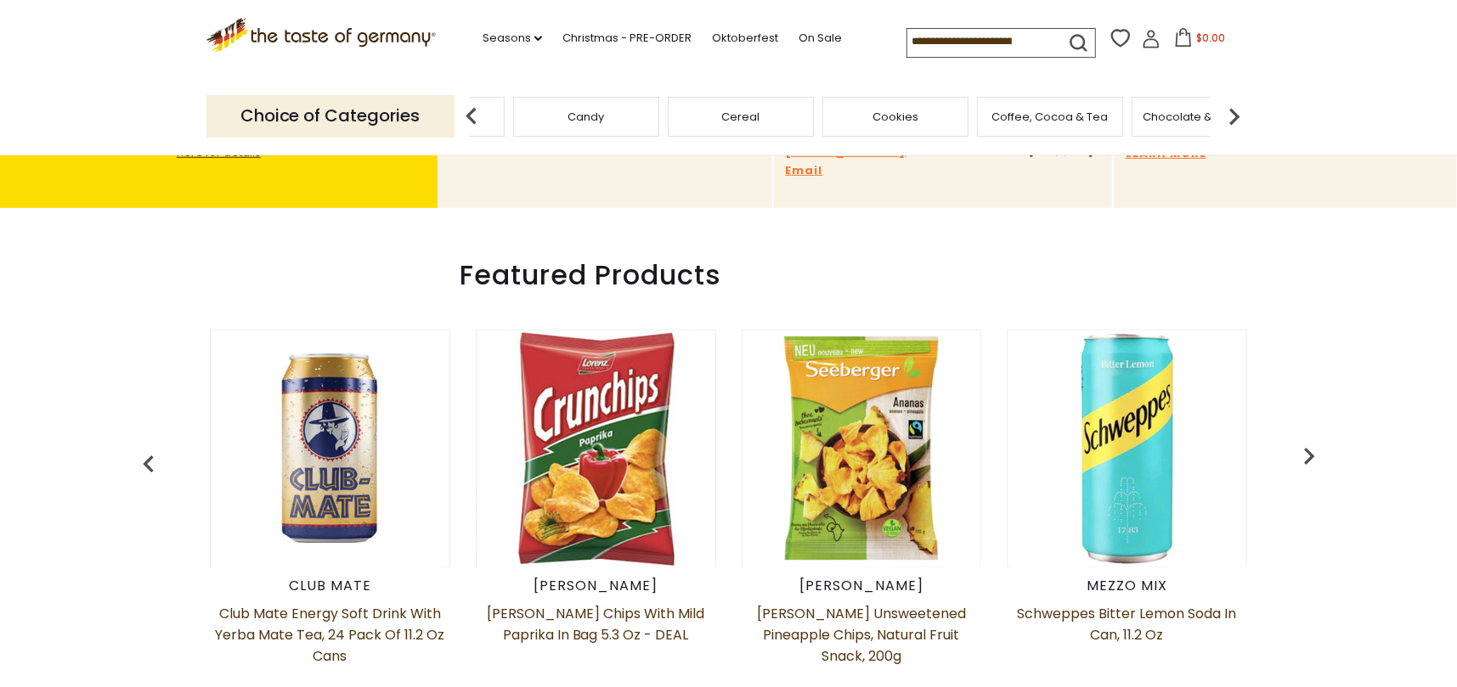
click at [602, 144] on div "Choice of Categories Food By Category Taste of Germany Collections Featured Pro…" at bounding box center [728, 116] width 1045 height 76
click at [590, 116] on span "Candy" at bounding box center [586, 116] width 37 height 13
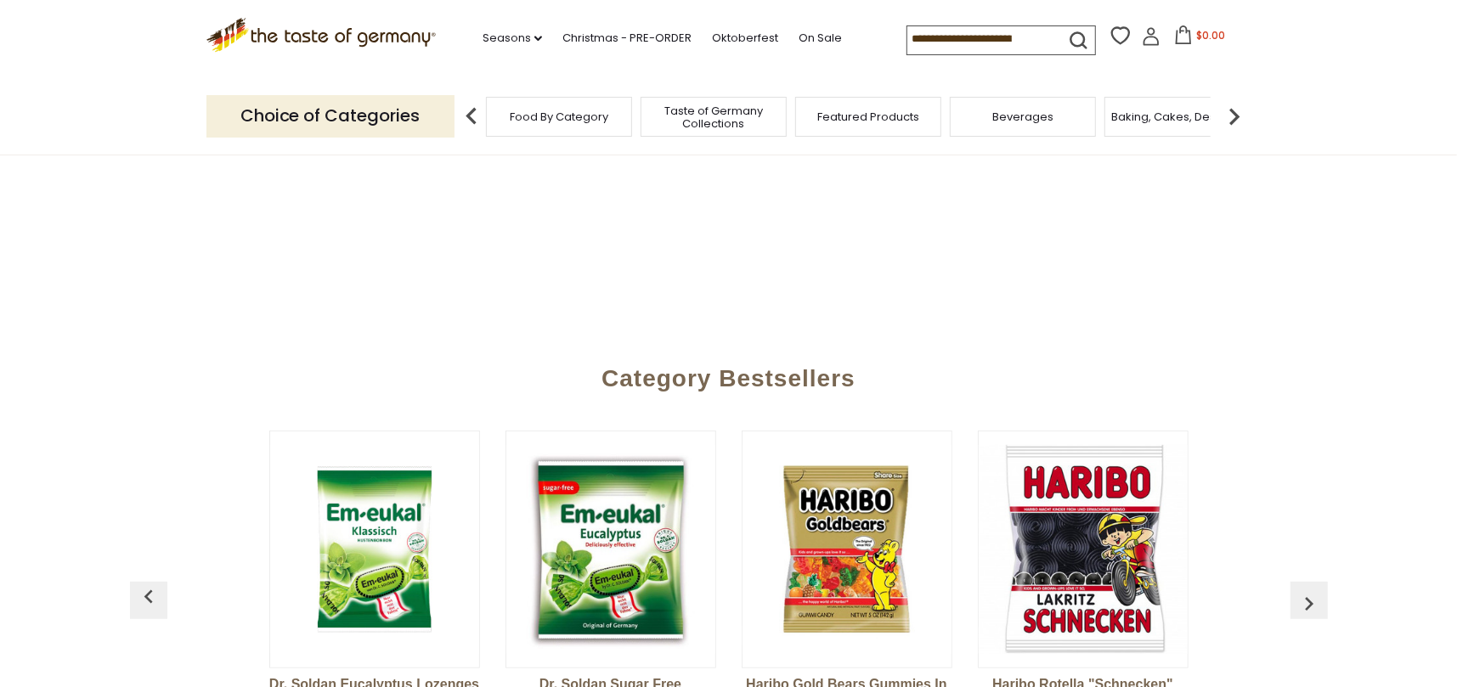
scroll to position [764, 0]
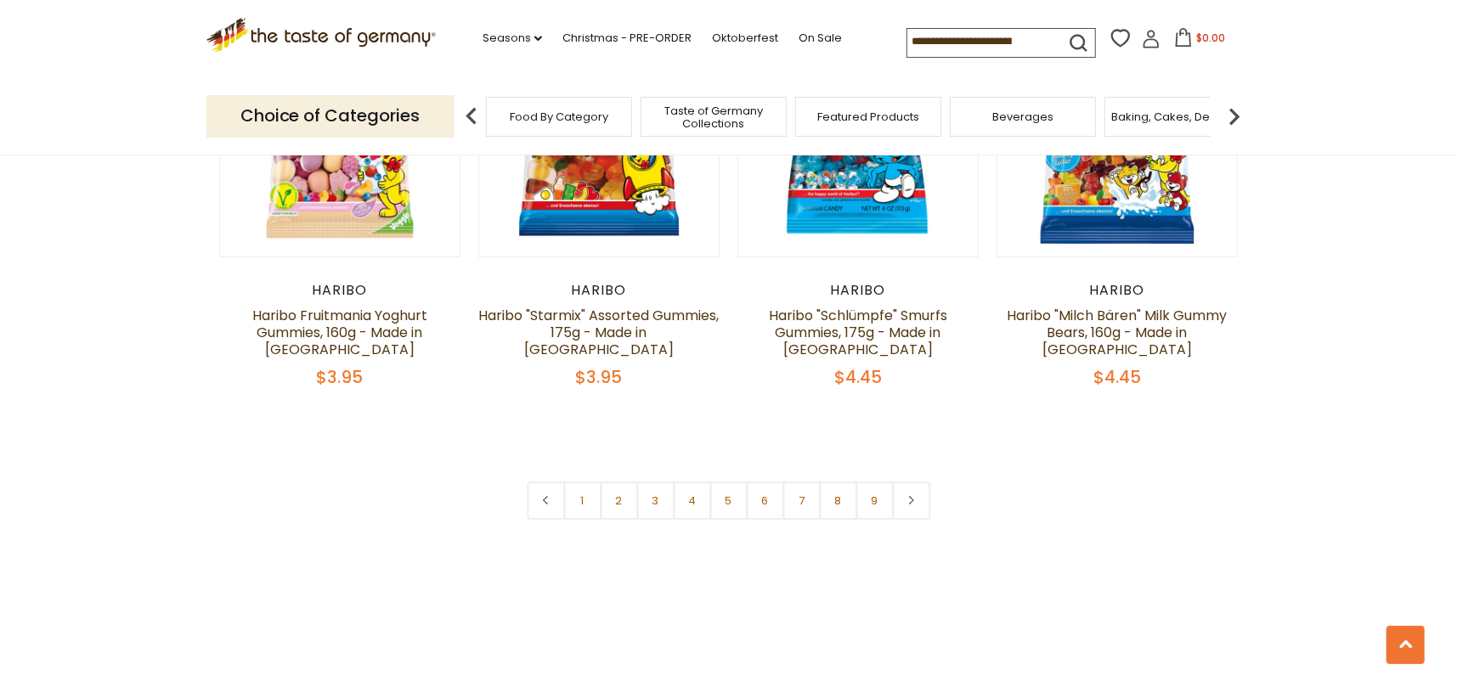
scroll to position [4077, 0]
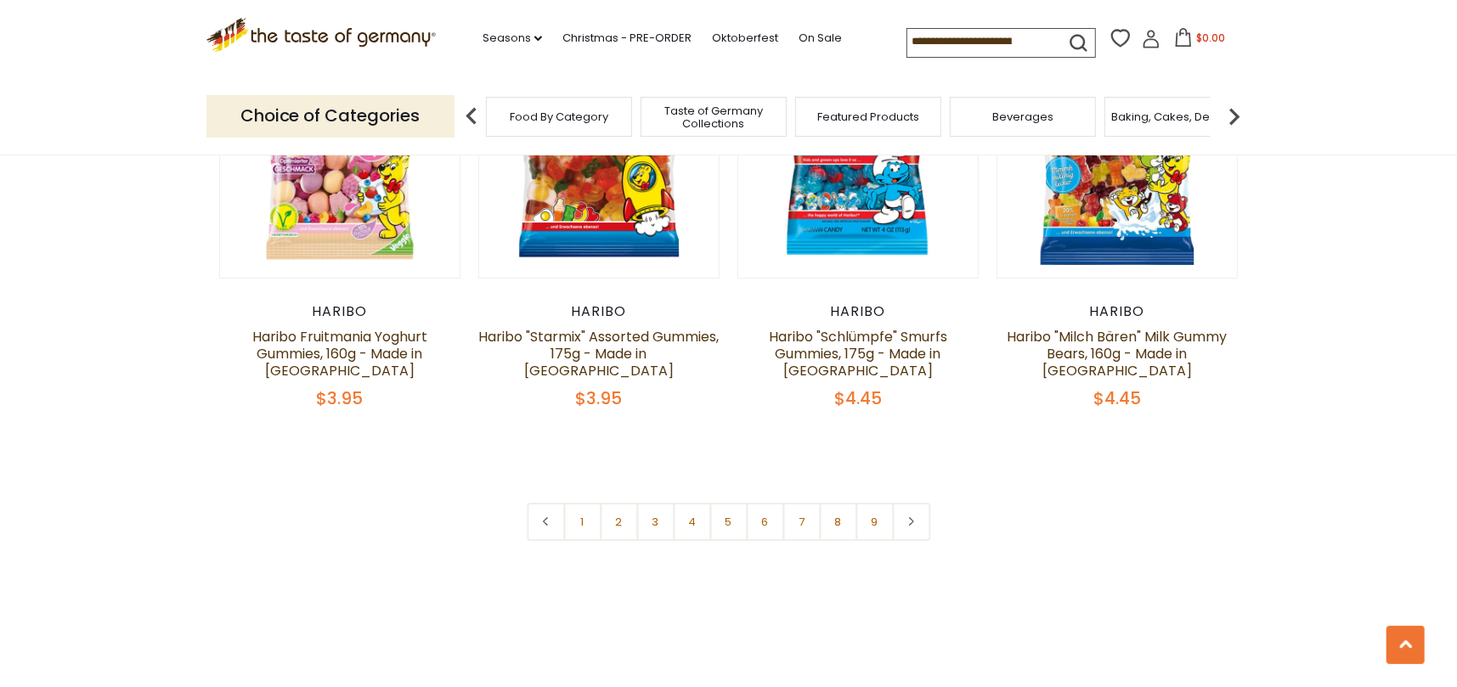
click at [910, 503] on link at bounding box center [911, 522] width 38 height 38
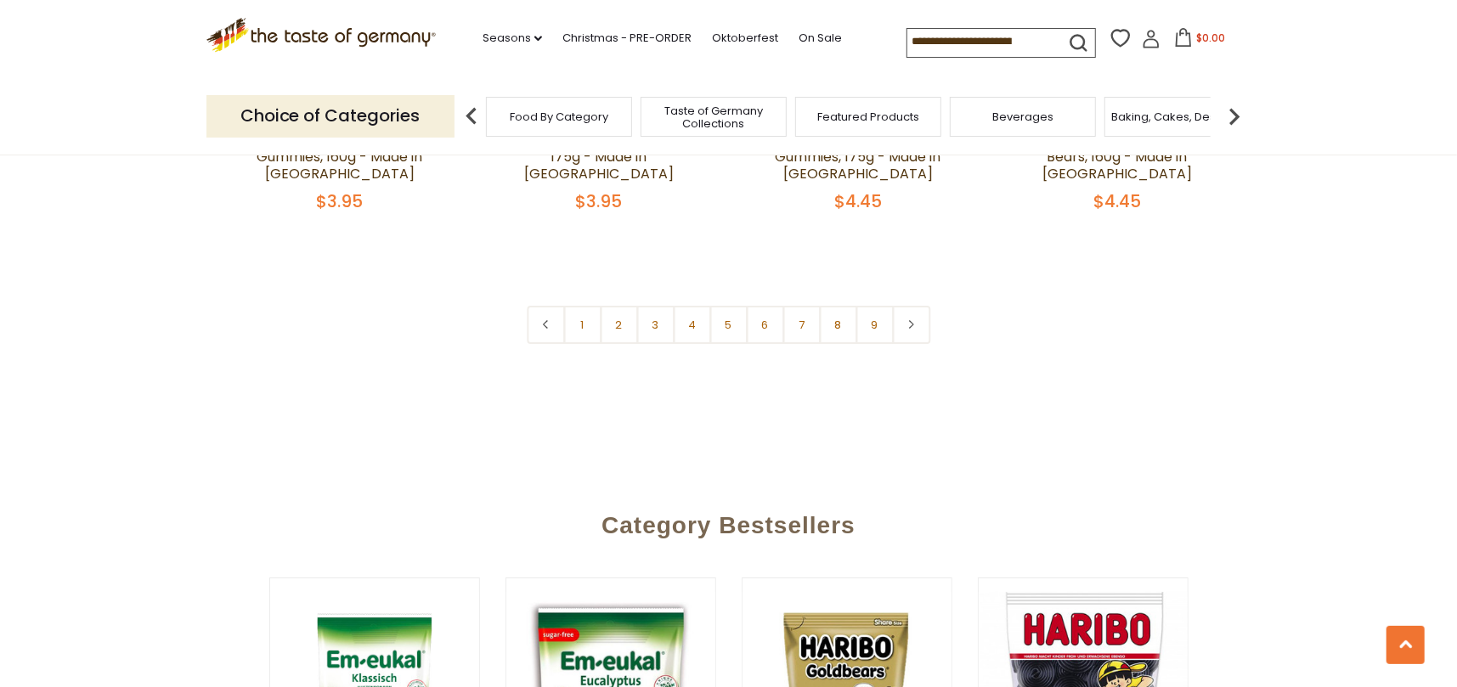
scroll to position [4247, 0]
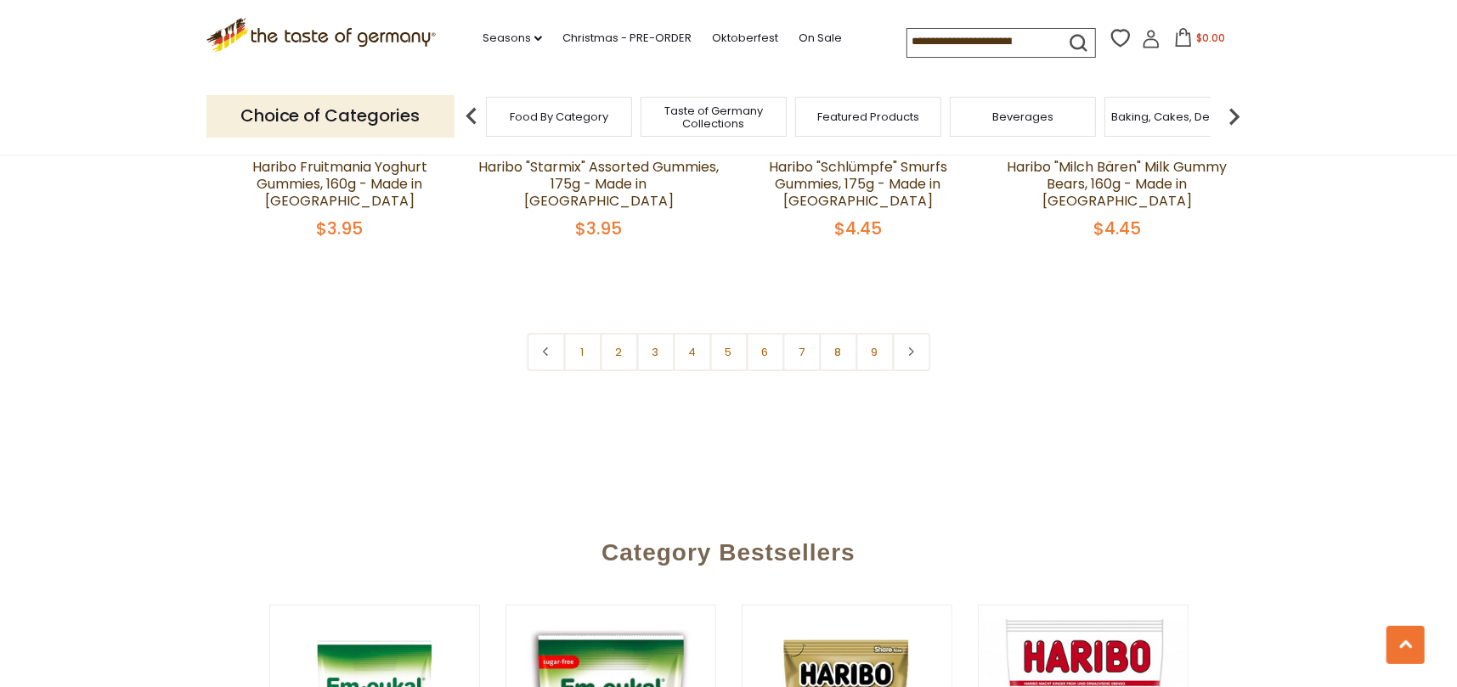
click at [625, 333] on link "2" at bounding box center [619, 352] width 38 height 38
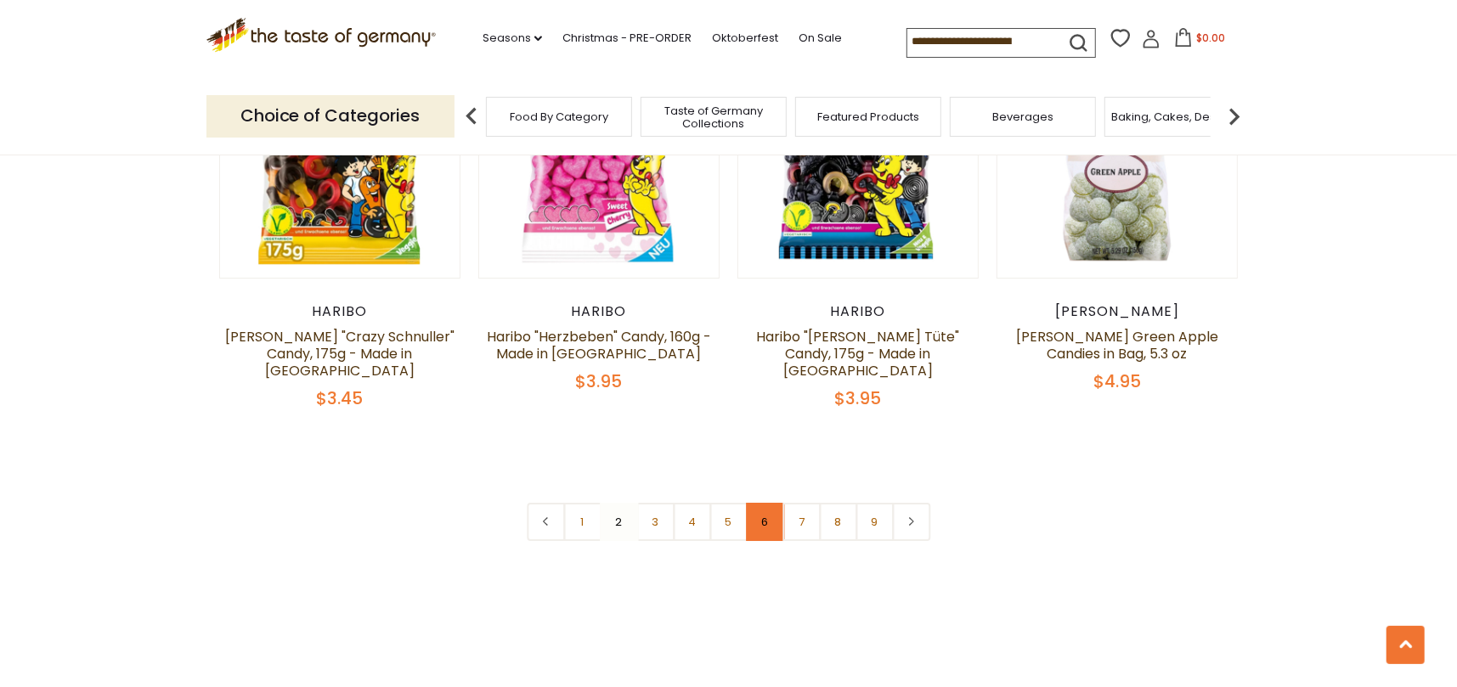
click at [747, 503] on link "6" at bounding box center [765, 522] width 38 height 38
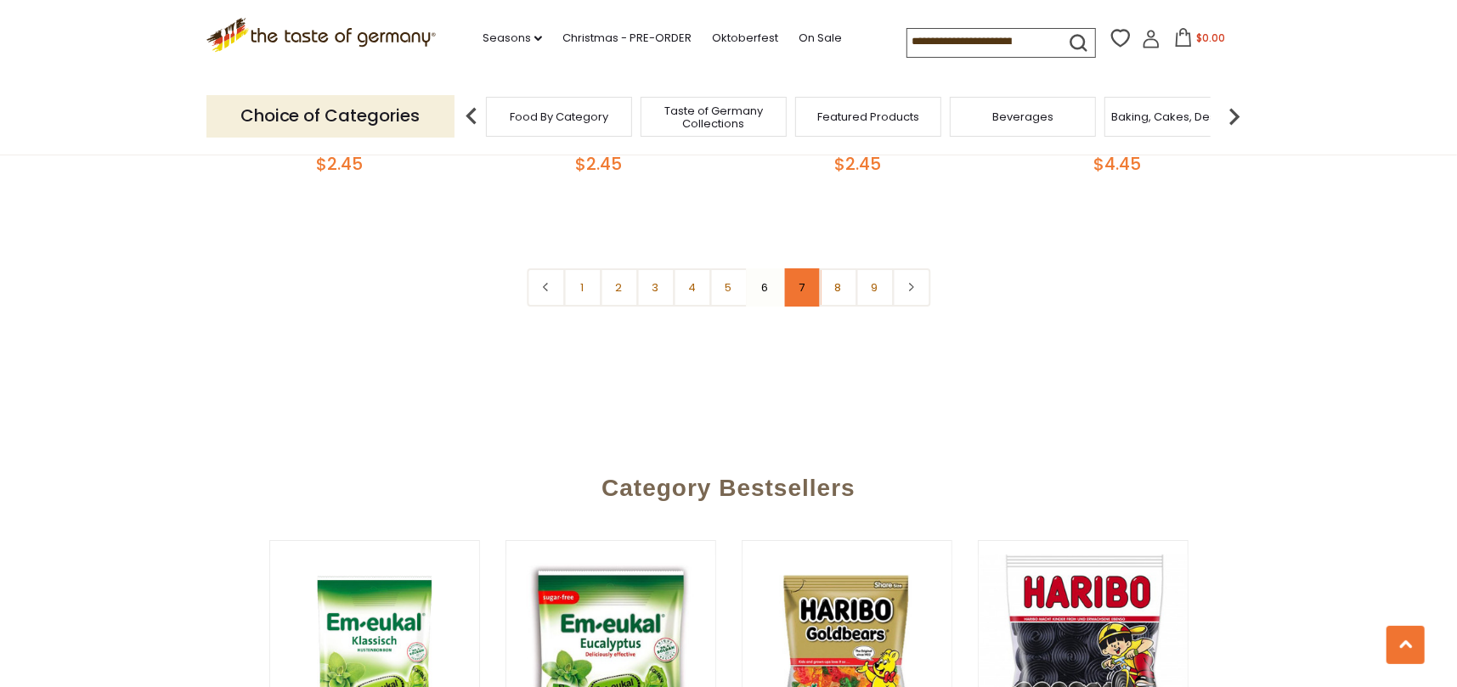
scroll to position [4111, 0]
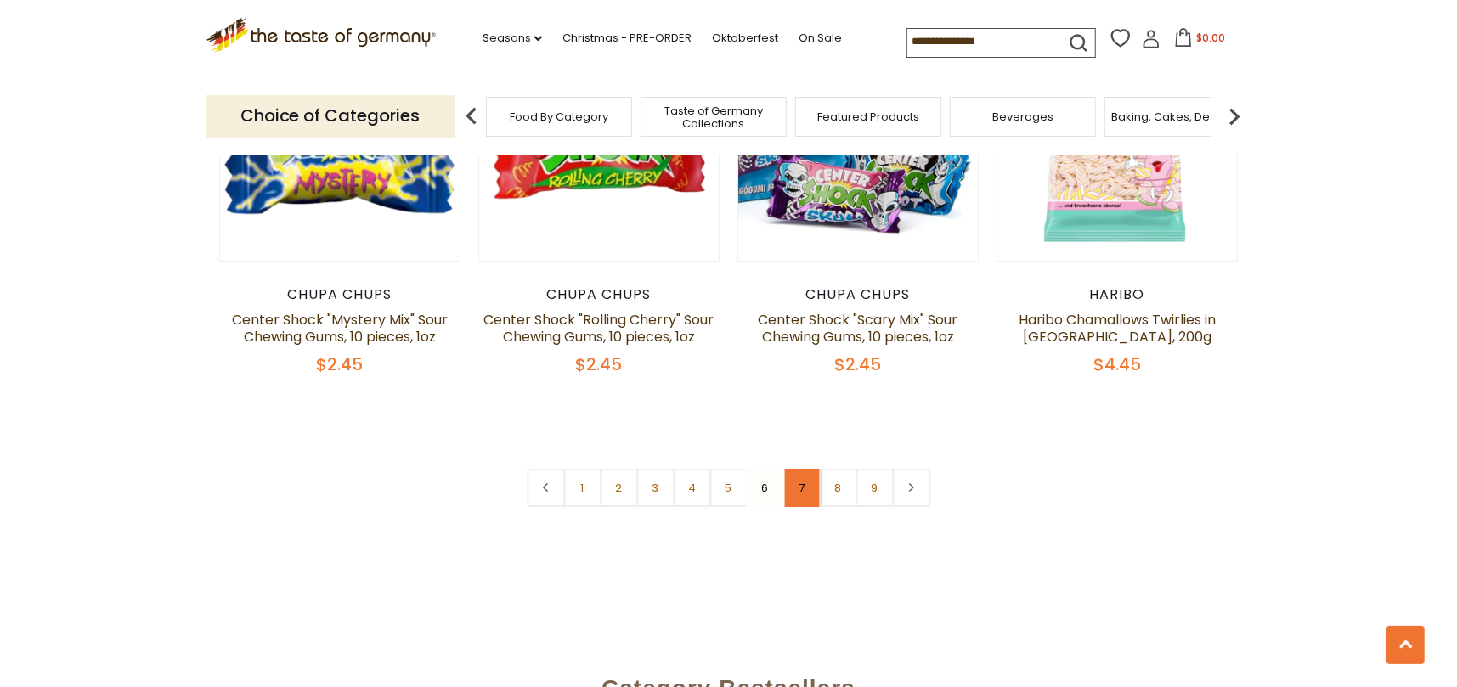
click at [803, 469] on link "7" at bounding box center [801, 488] width 38 height 38
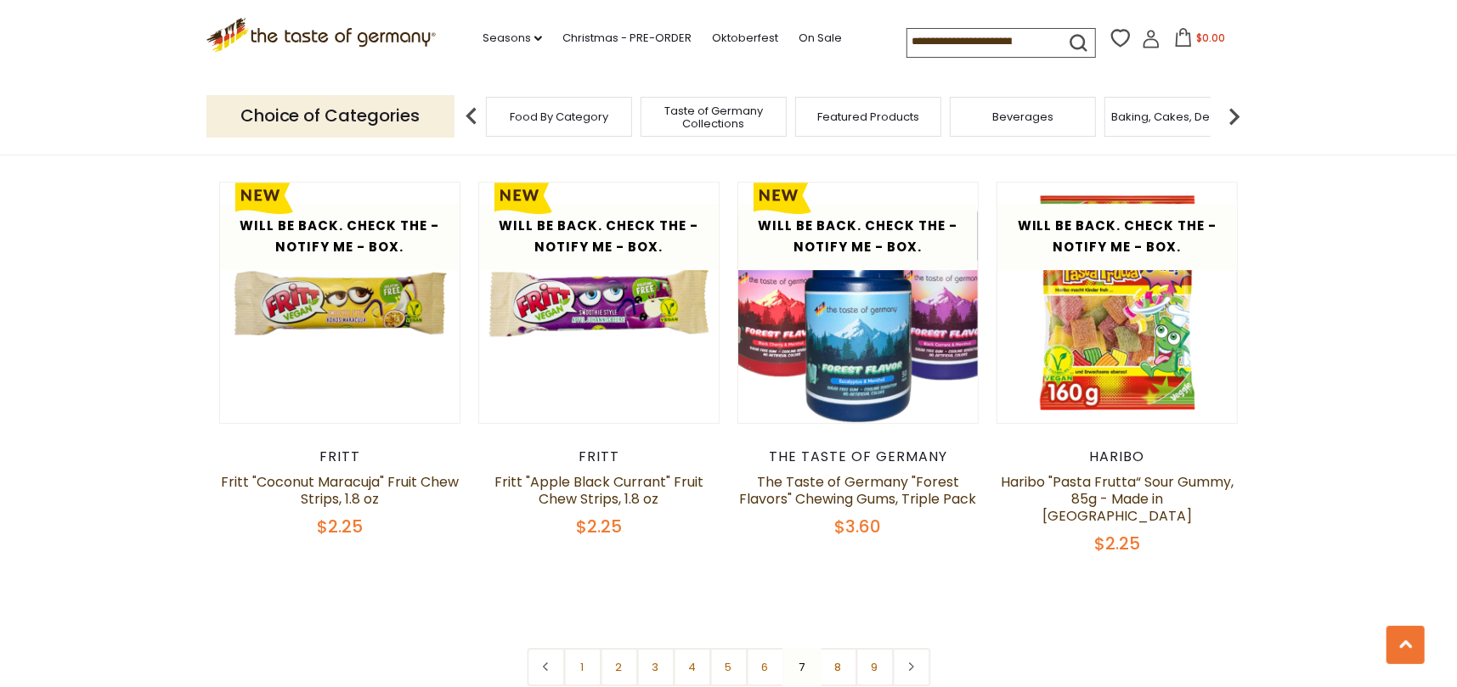
scroll to position [3856, 0]
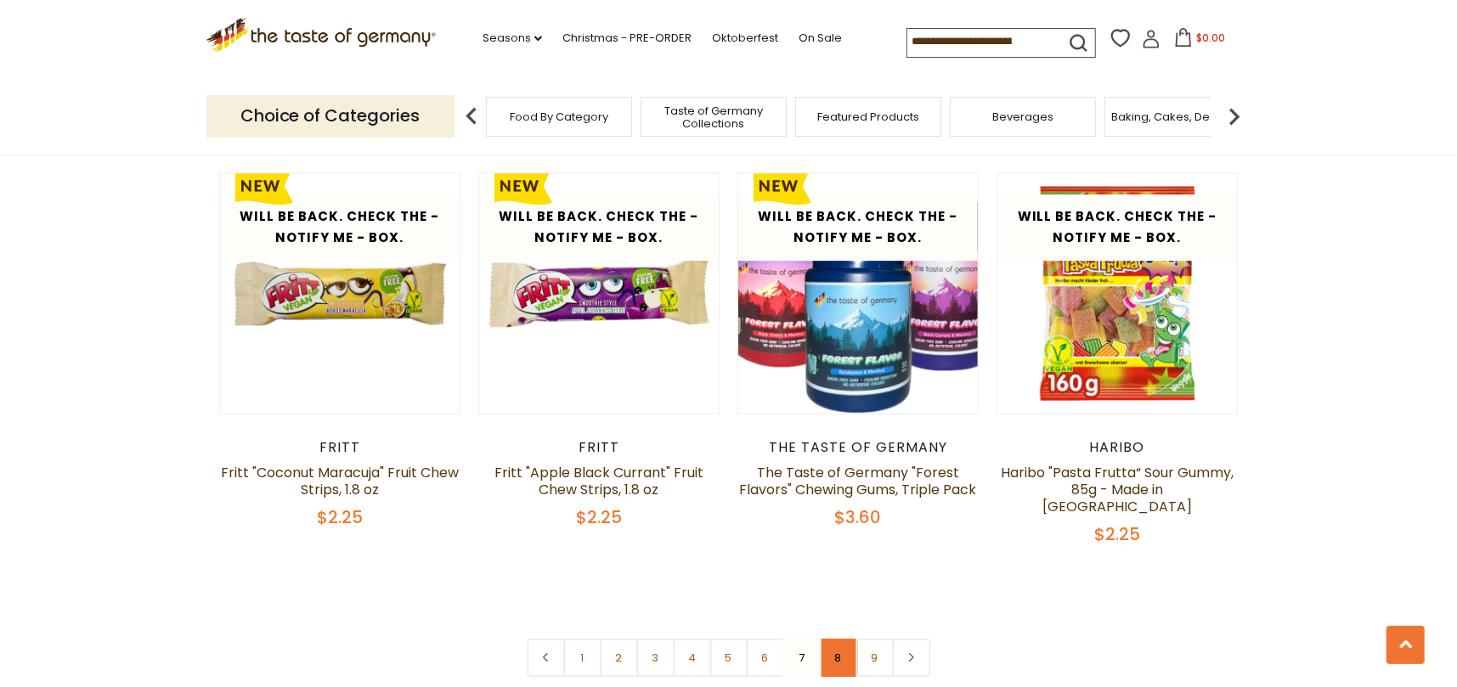
click at [832, 639] on link "8" at bounding box center [838, 658] width 38 height 38
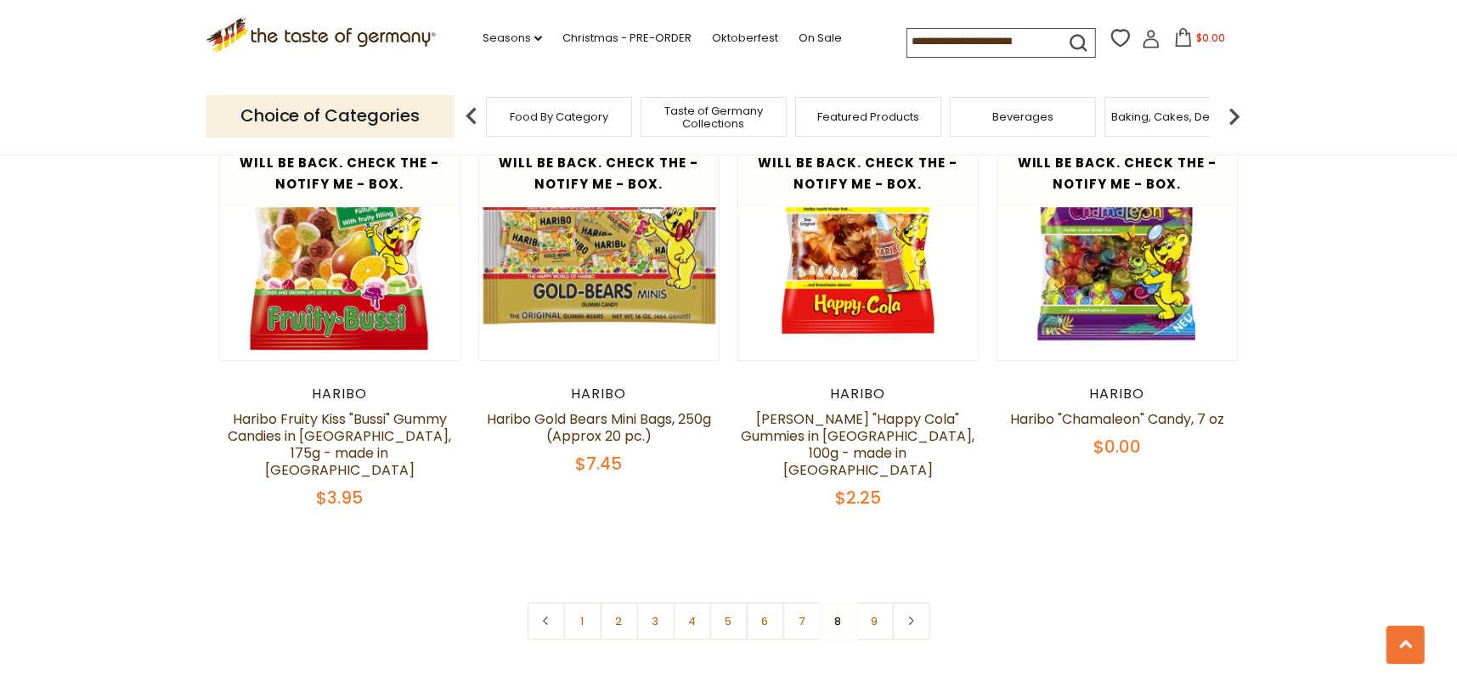
scroll to position [4026, 0]
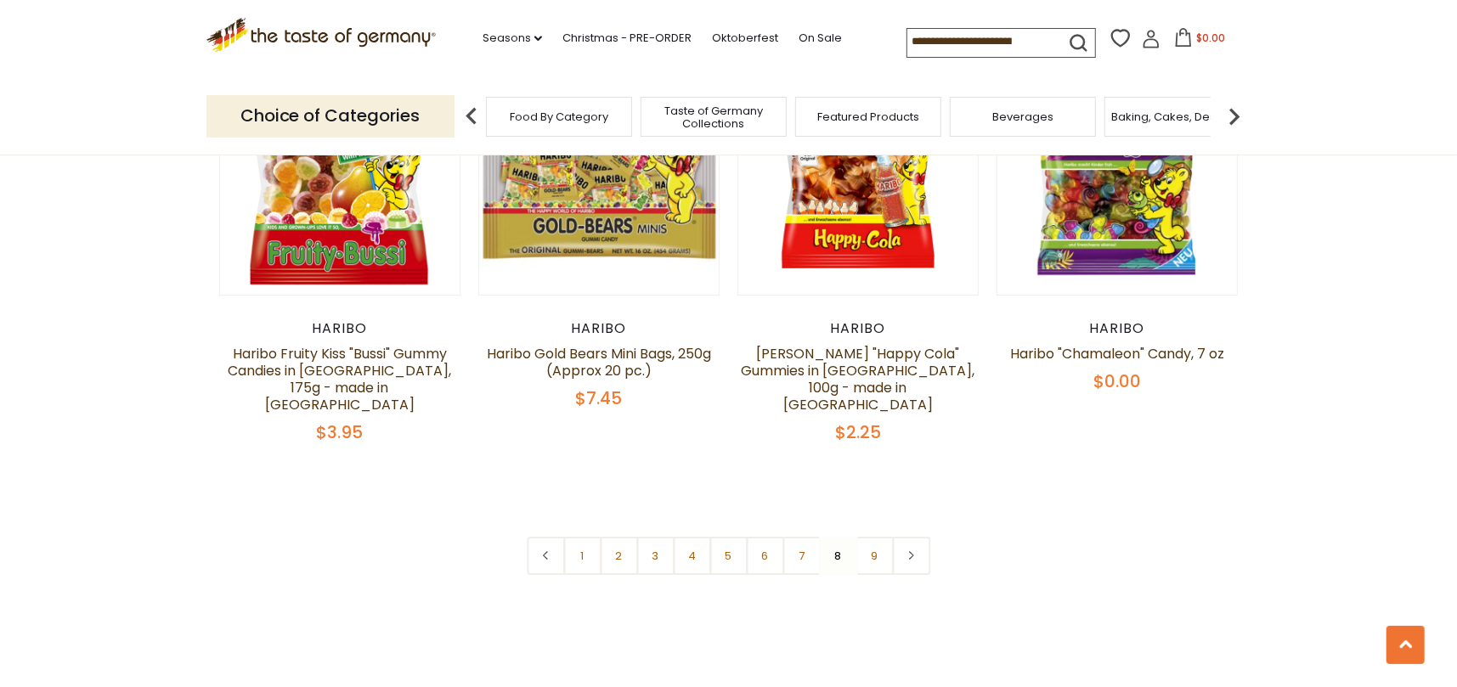
click at [866, 537] on link "9" at bounding box center [874, 556] width 38 height 38
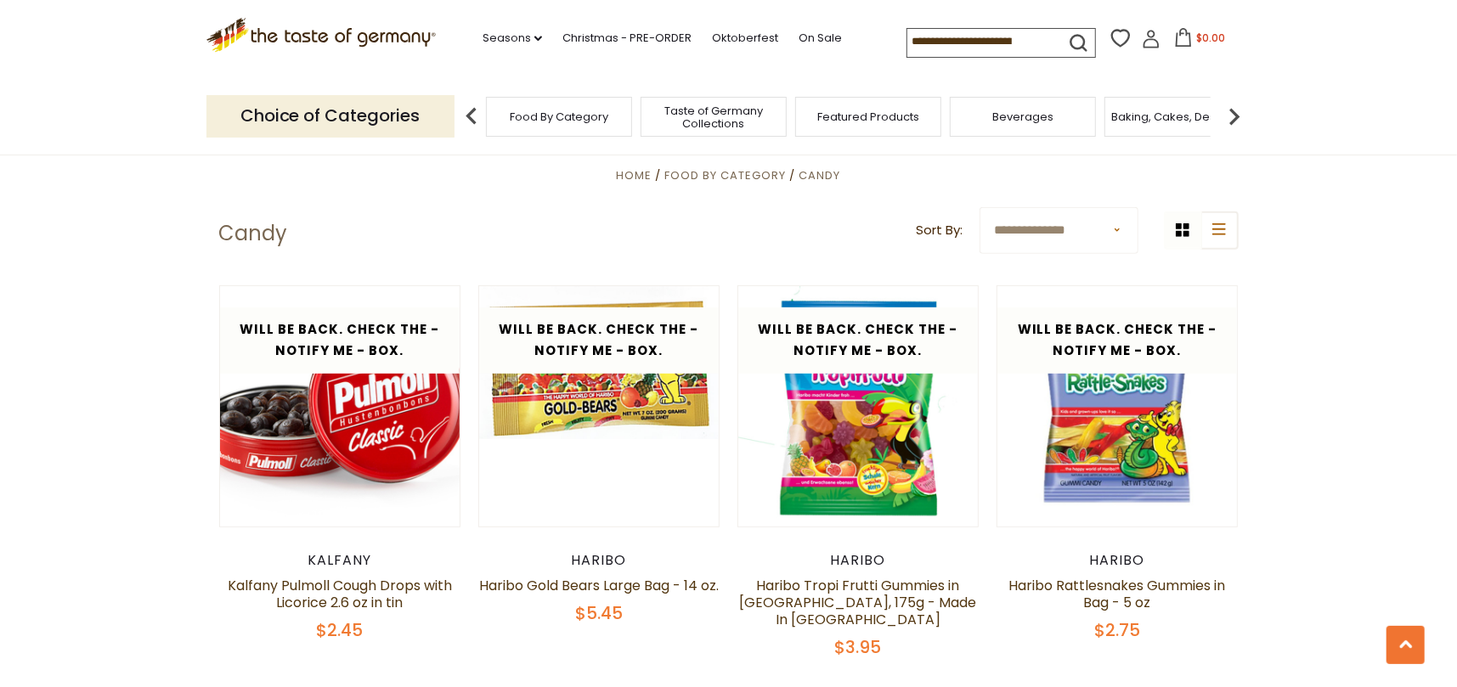
scroll to position [374, 0]
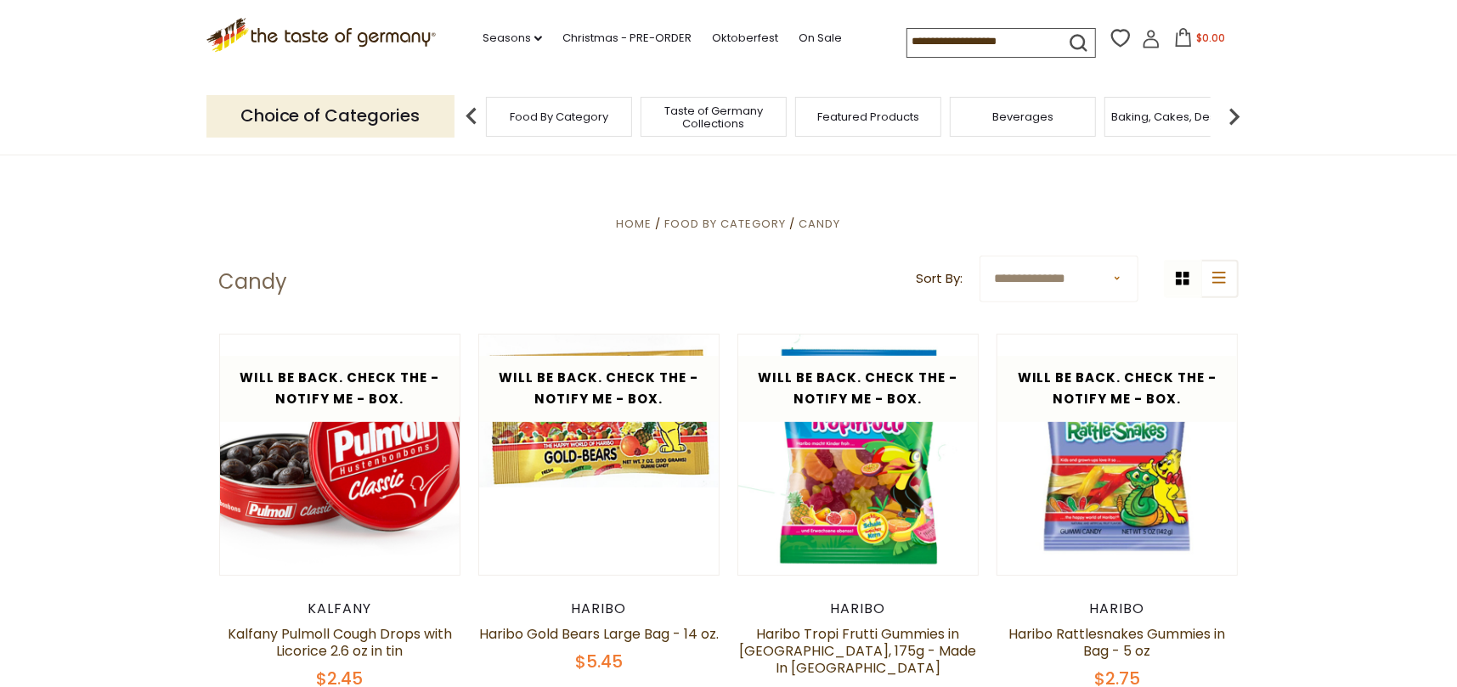
click at [1238, 120] on img at bounding box center [1234, 116] width 34 height 34
click at [1238, 119] on img at bounding box center [1234, 116] width 34 height 34
click at [1235, 113] on img at bounding box center [1234, 116] width 34 height 34
click at [1235, 115] on img at bounding box center [1234, 116] width 34 height 34
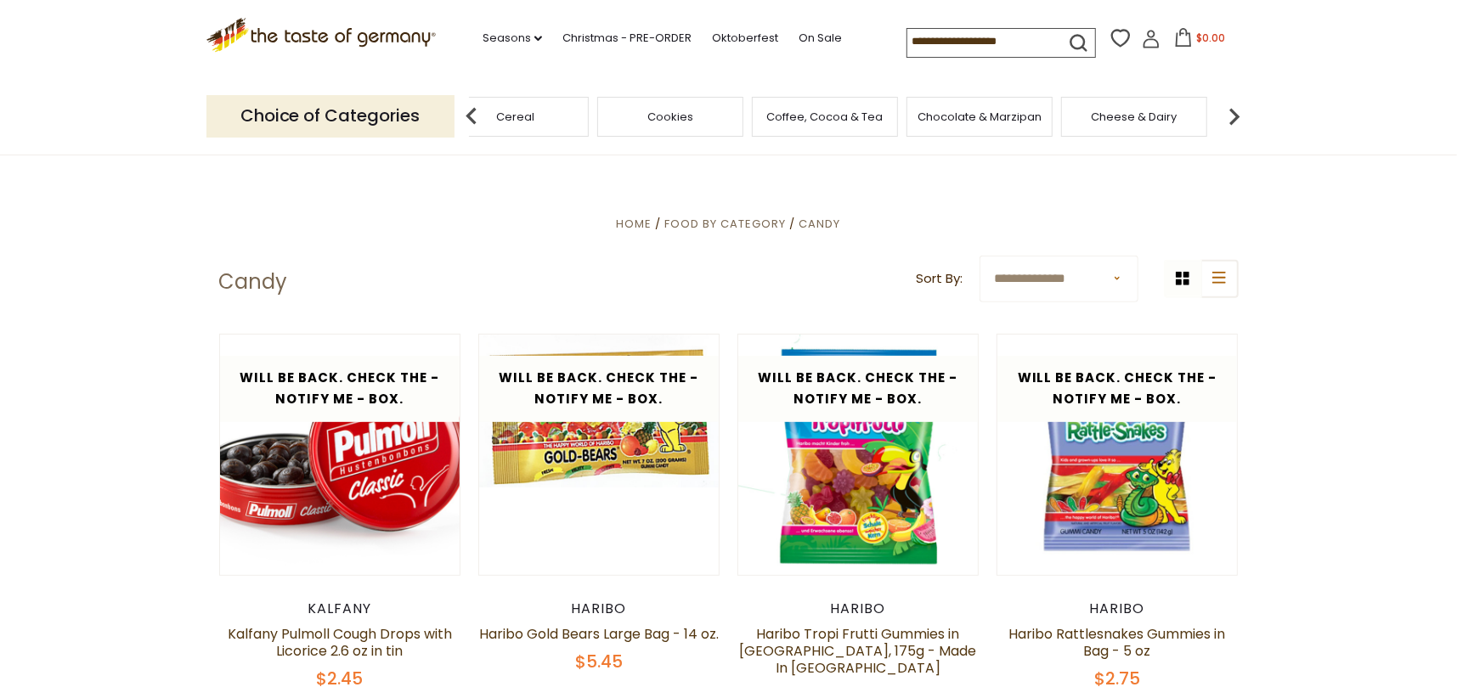
click at [678, 111] on span "Cookies" at bounding box center [670, 116] width 46 height 13
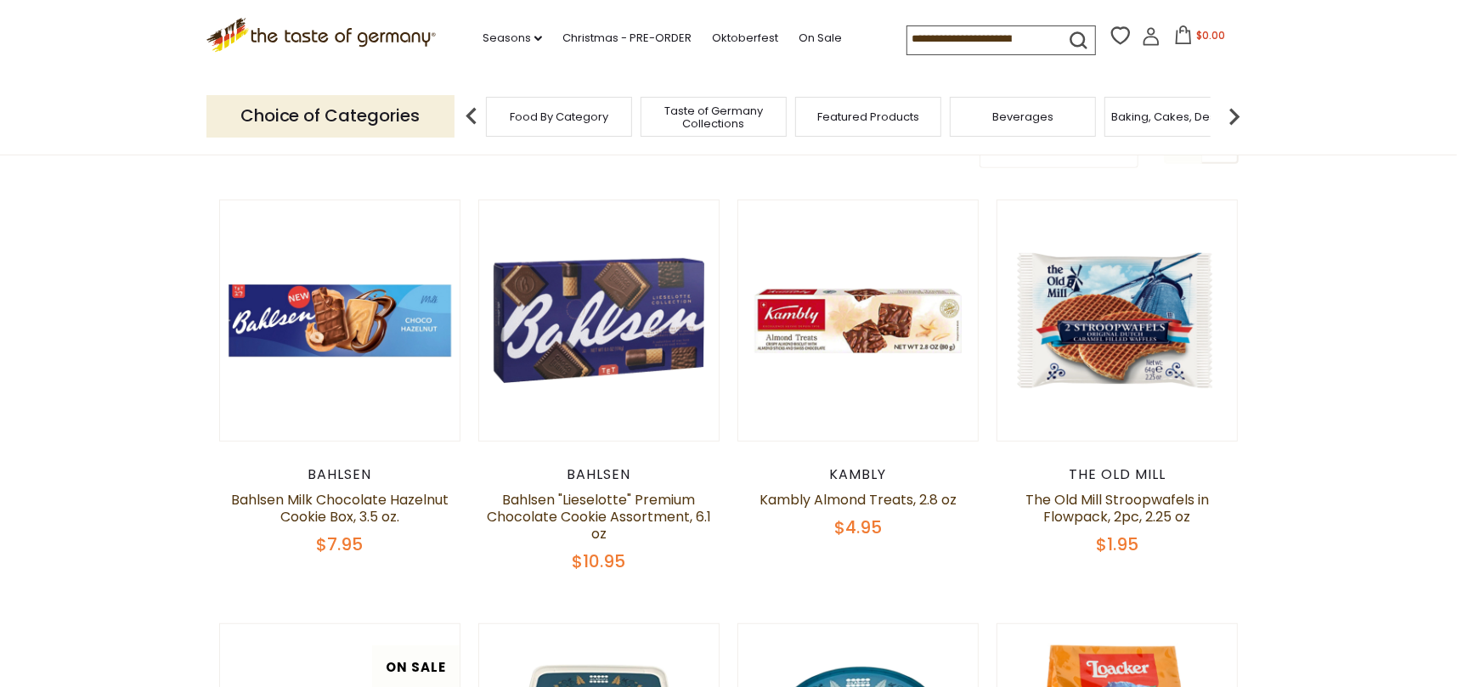
scroll to position [510, 0]
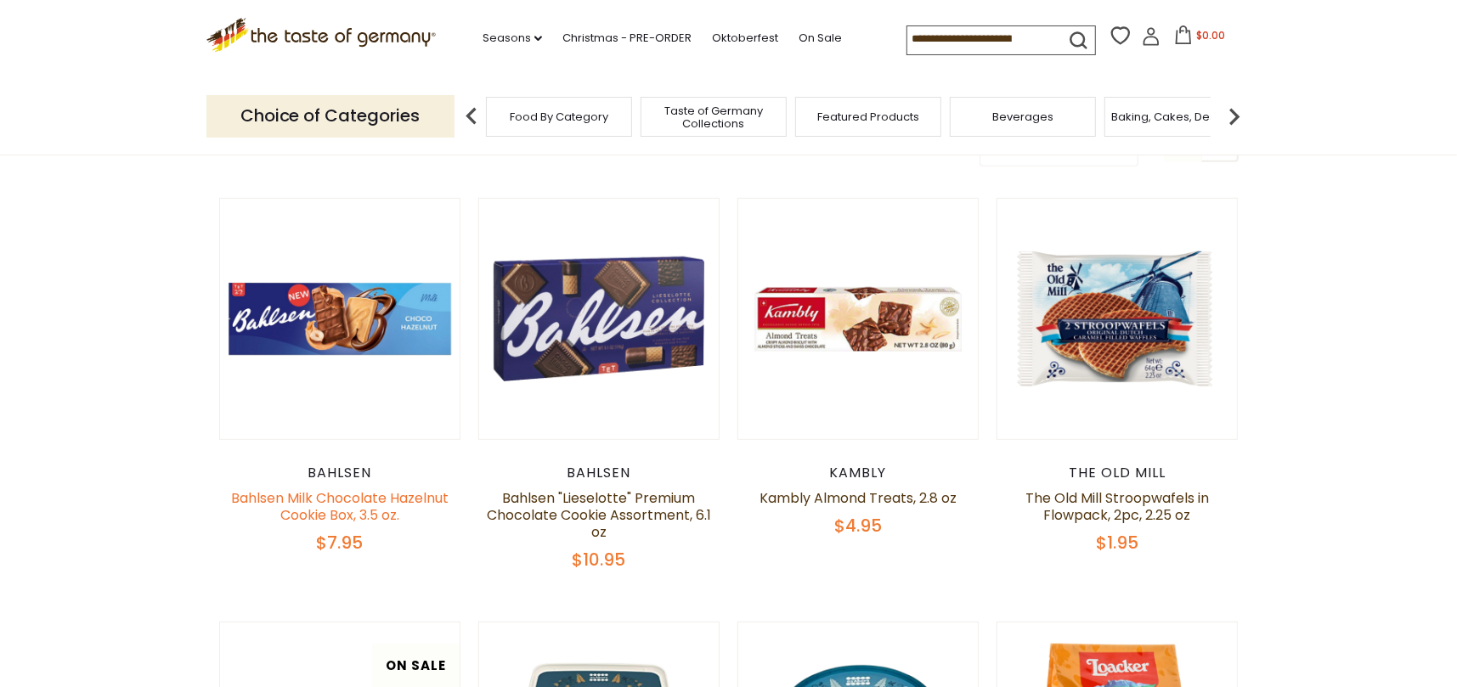
click at [239, 495] on link "Bahlsen Milk Chocolate Hazelnut Cookie Box, 3.5 oz." at bounding box center [339, 506] width 217 height 37
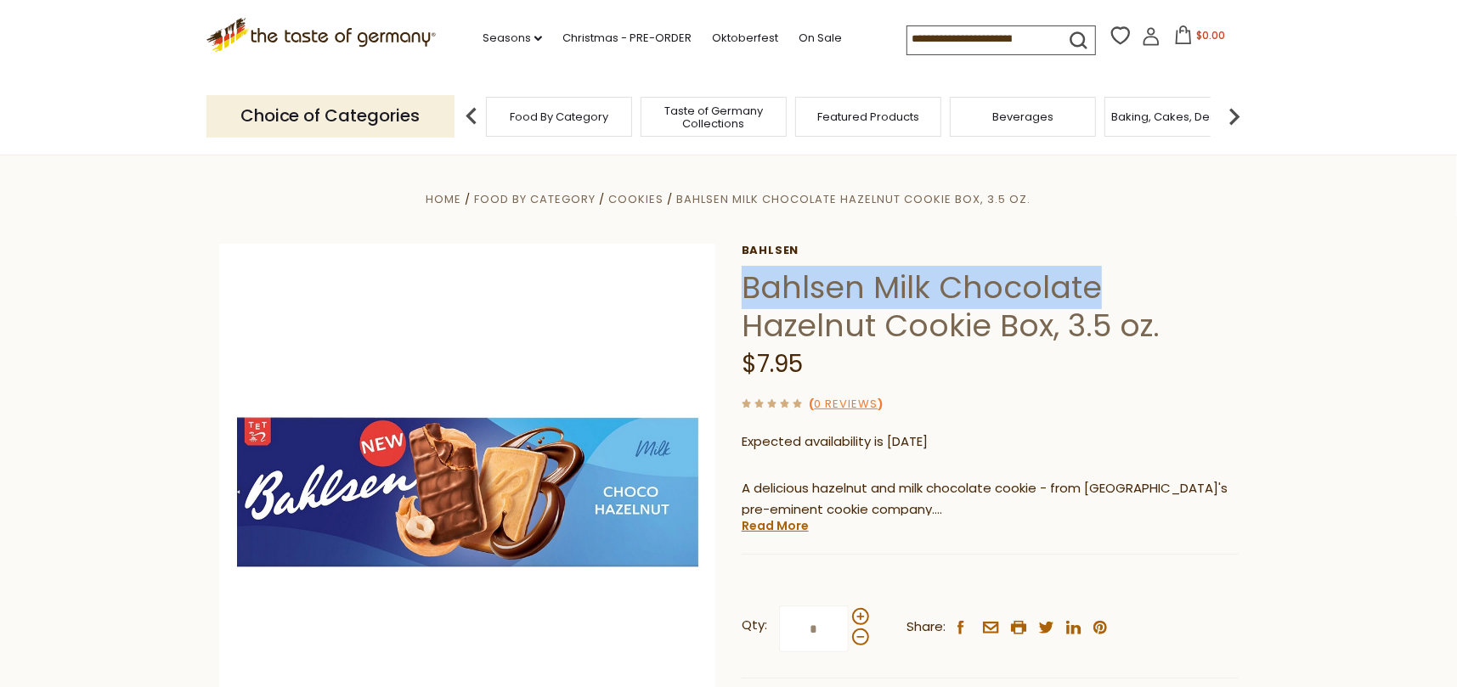
drag, startPoint x: 747, startPoint y: 292, endPoint x: 1091, endPoint y: 283, distance: 344.1
click at [1091, 283] on h1 "Bahlsen Milk Chocolate Hazelnut Cookie Box, 3.5 oz." at bounding box center [989, 306] width 497 height 76
copy h1 "Bahlsen Milk Chocolate"
click at [1071, 279] on h1 "Bahlsen Milk Chocolate Hazelnut Cookie Box, 3.5 oz." at bounding box center [989, 306] width 497 height 76
click at [1068, 279] on h1 "Bahlsen Milk Chocolate Hazelnut Cookie Box, 3.5 oz." at bounding box center [989, 306] width 497 height 76
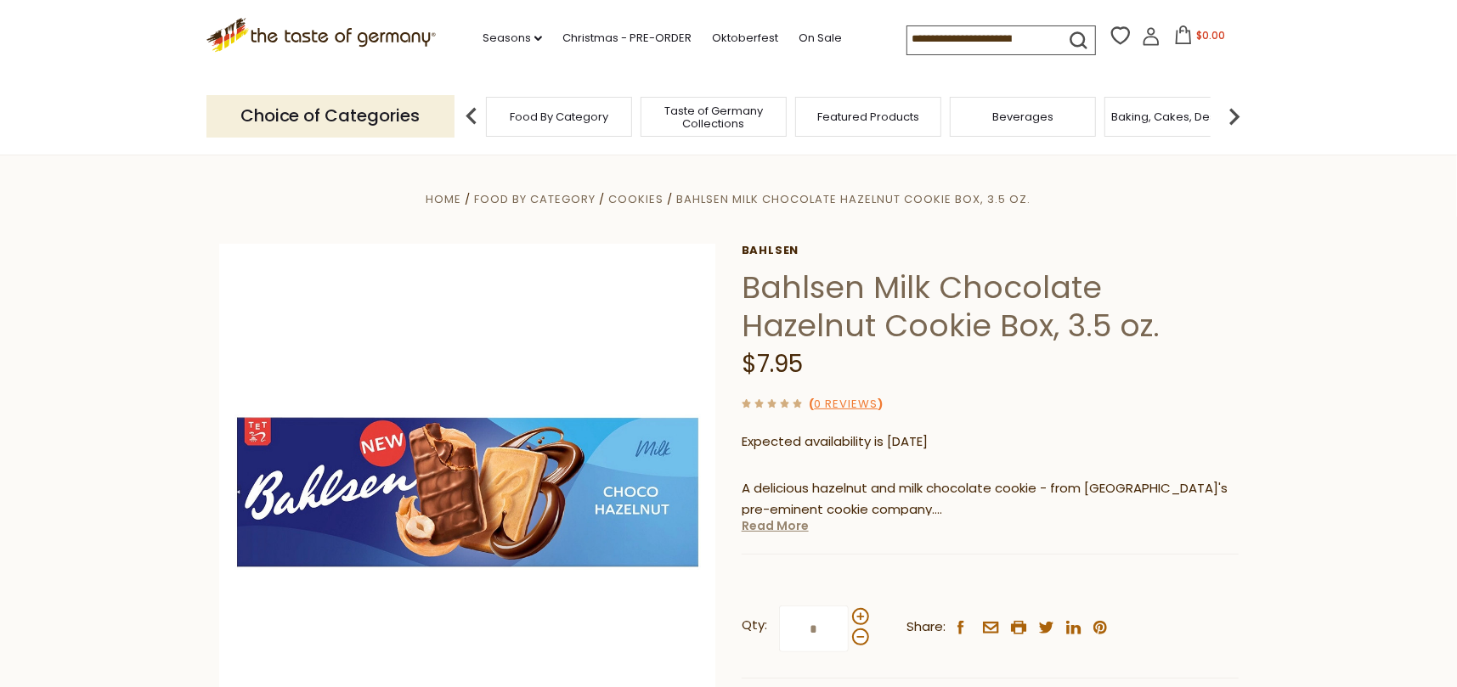
click at [782, 528] on link "Read More" at bounding box center [774, 525] width 67 height 17
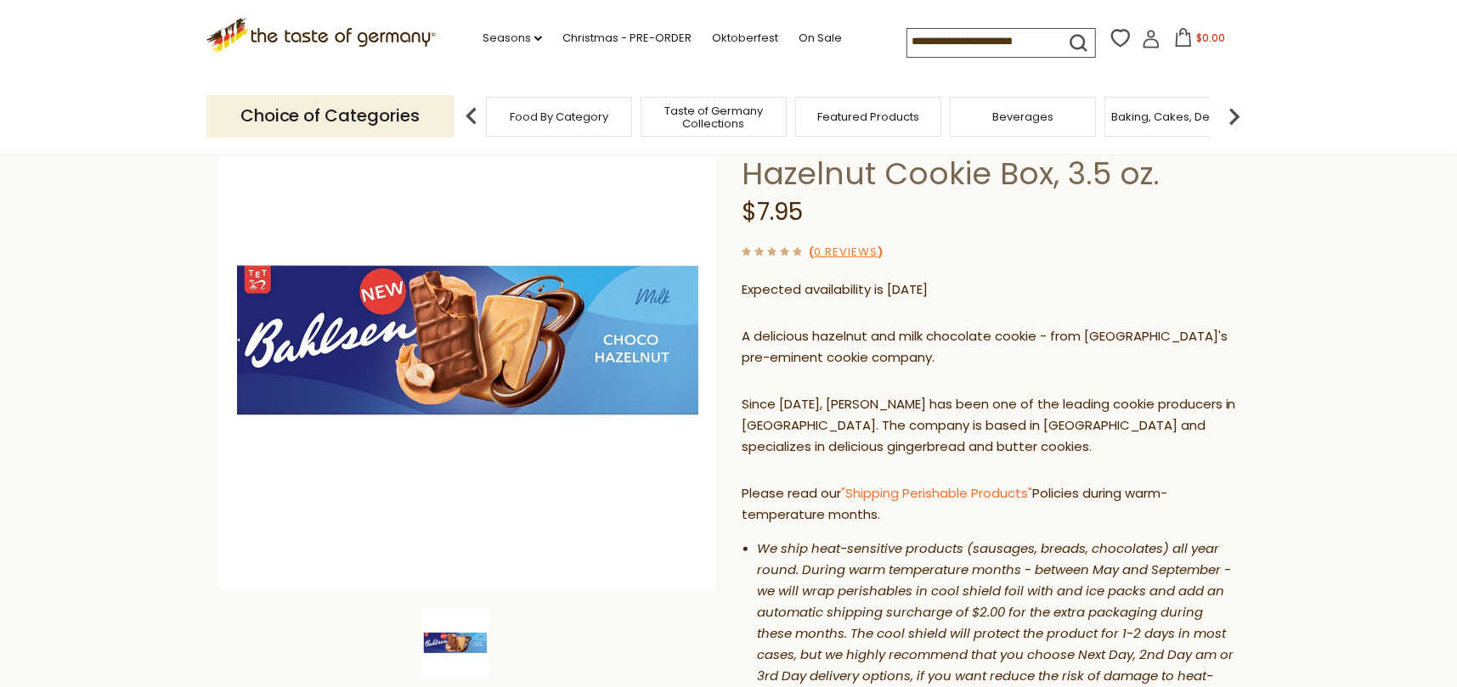
scroll to position [85, 0]
